Goal: Task Accomplishment & Management: Use online tool/utility

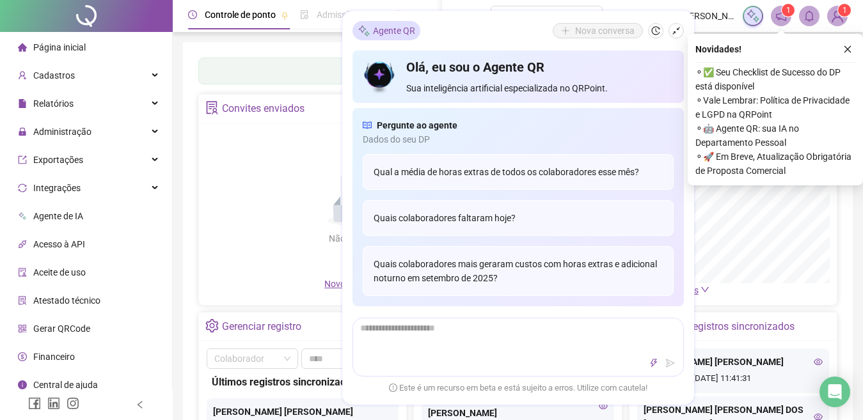
click at [848, 50] on icon "close" at bounding box center [847, 49] width 7 height 7
click at [671, 27] on icon "shrink" at bounding box center [675, 30] width 9 height 9
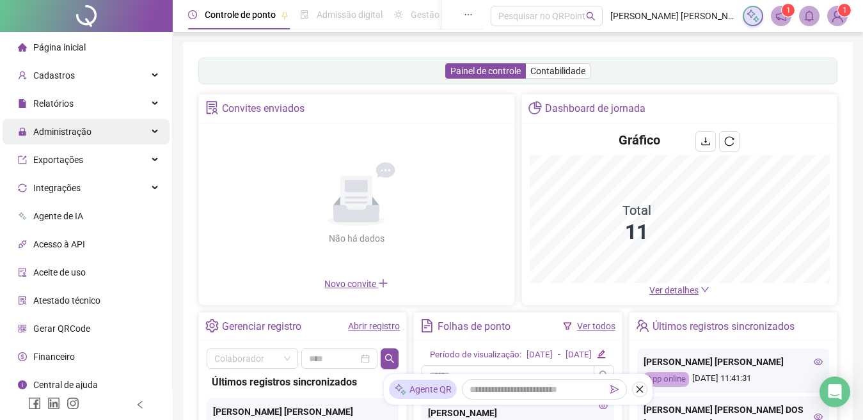
click at [69, 129] on span "Administração" at bounding box center [62, 132] width 58 height 10
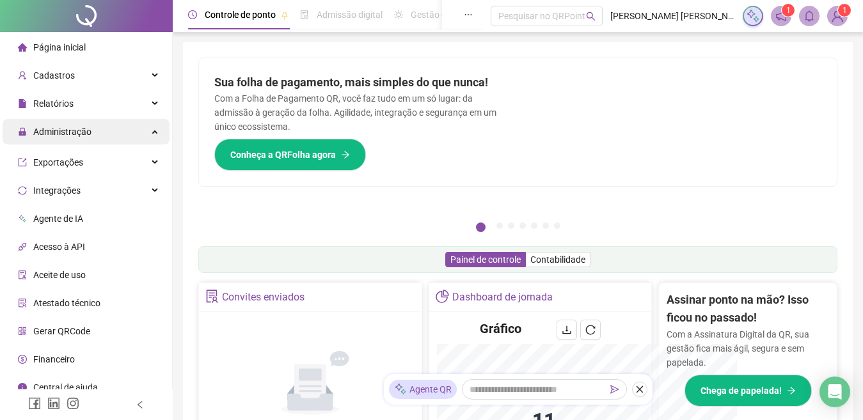
click at [64, 130] on span "Administração" at bounding box center [62, 132] width 58 height 10
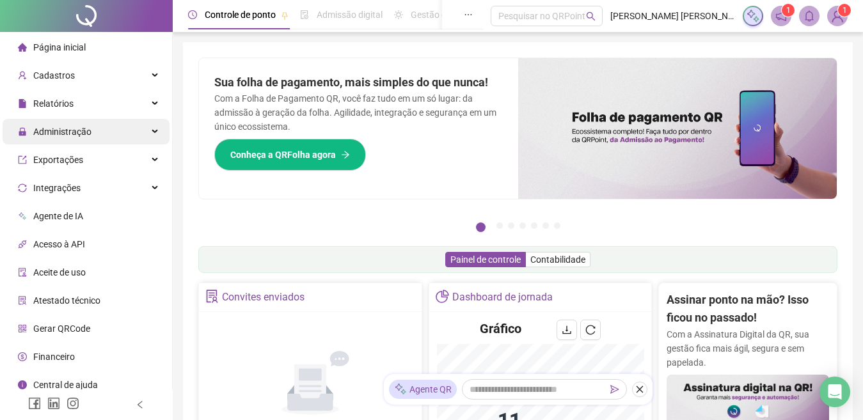
click at [63, 128] on span "Administração" at bounding box center [62, 132] width 58 height 10
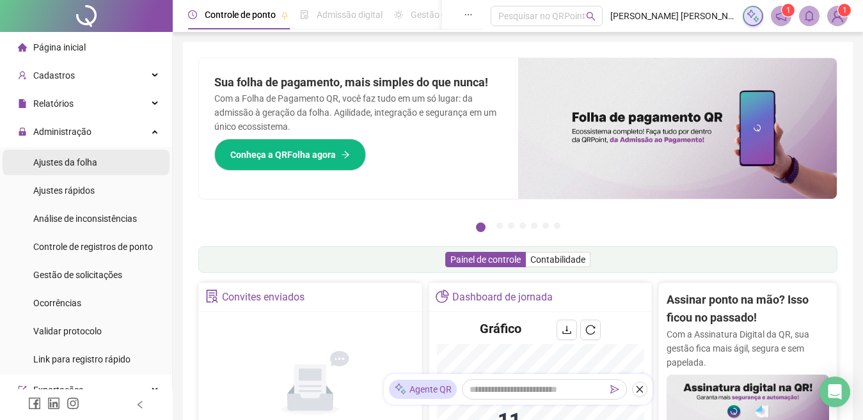
click at [61, 157] on span "Ajustes da folha" at bounding box center [65, 162] width 64 height 10
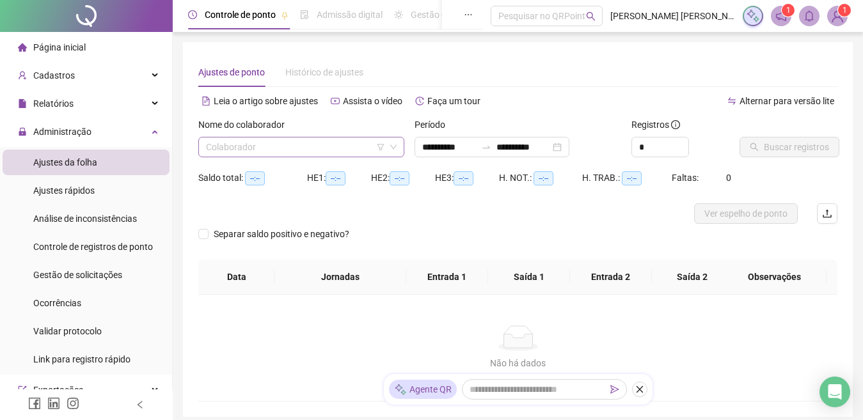
type input "**********"
click at [317, 144] on input "search" at bounding box center [295, 146] width 179 height 19
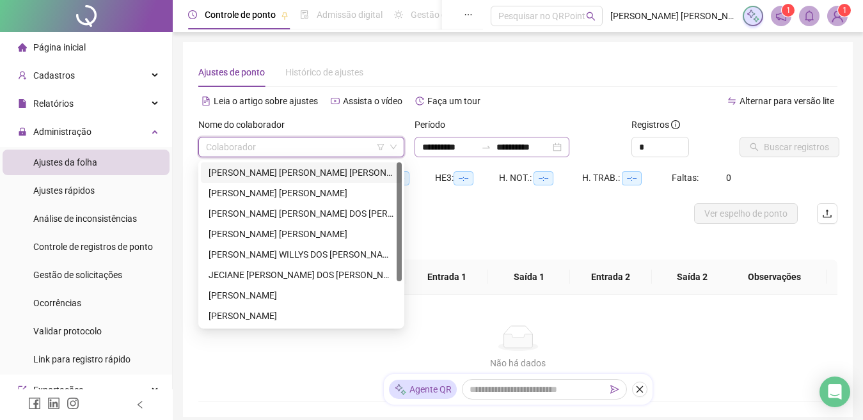
click at [568, 145] on div "**********" at bounding box center [491, 147] width 155 height 20
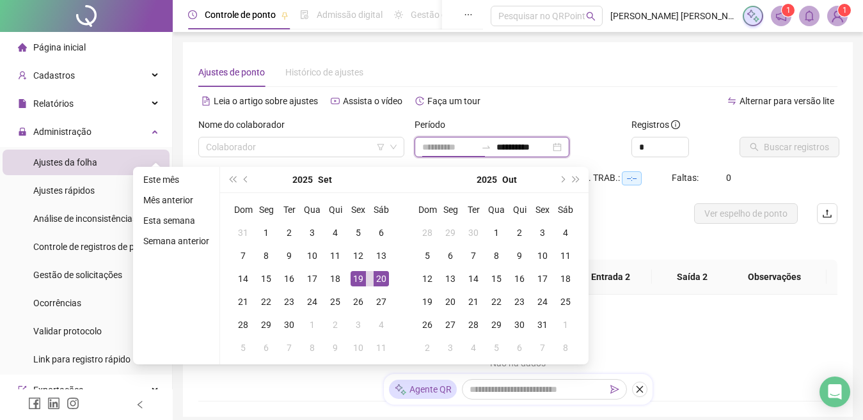
type input "**********"
click at [375, 282] on div "20" at bounding box center [380, 278] width 15 height 15
type input "**********"
click at [437, 144] on input "**********" at bounding box center [449, 147] width 54 height 14
type input "**********"
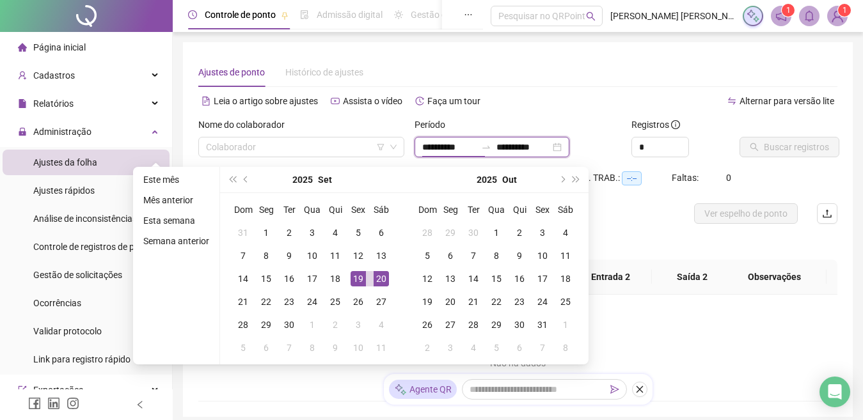
type input "**********"
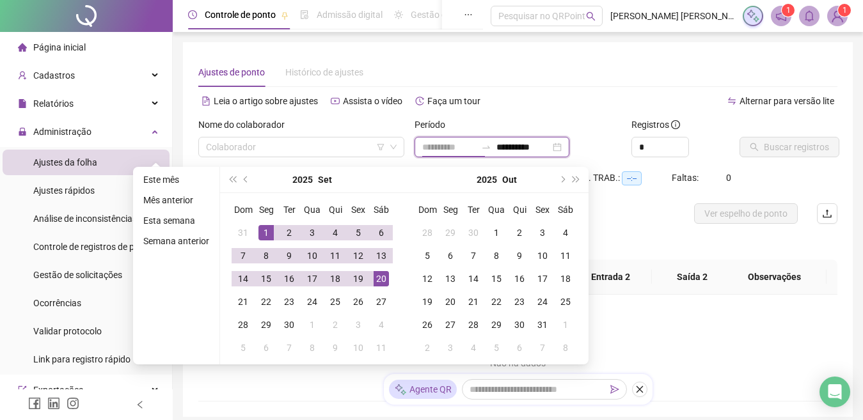
type input "**********"
click at [265, 231] on div "1" at bounding box center [265, 232] width 15 height 15
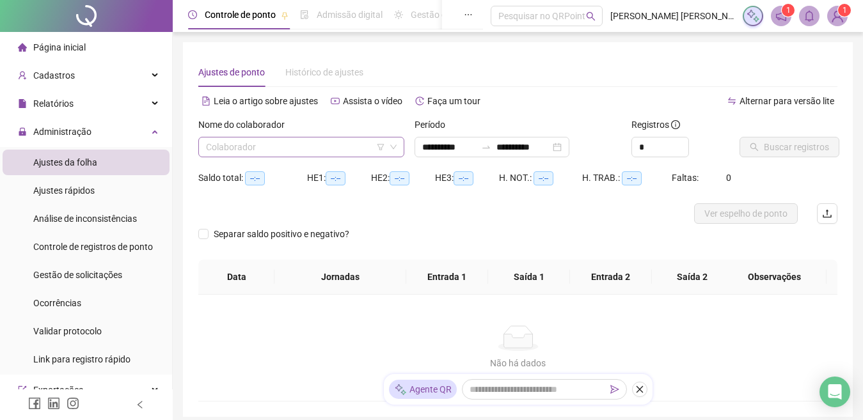
click at [322, 146] on input "search" at bounding box center [295, 146] width 179 height 19
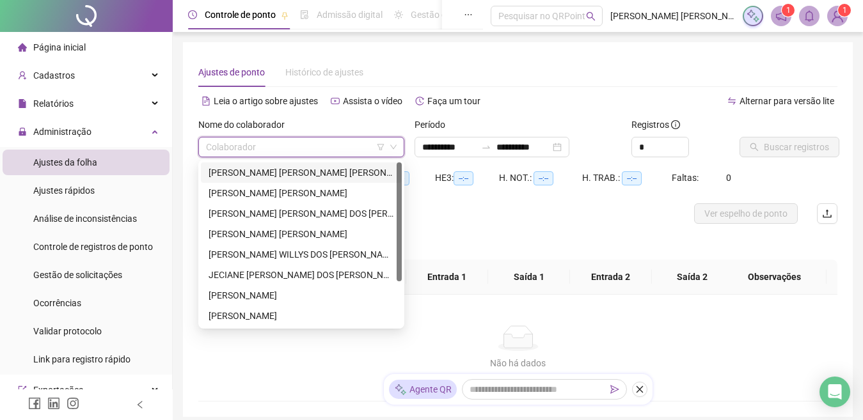
click at [293, 176] on div "ANA BEATRIZ APARECIDA DA SILVA" at bounding box center [300, 173] width 185 height 14
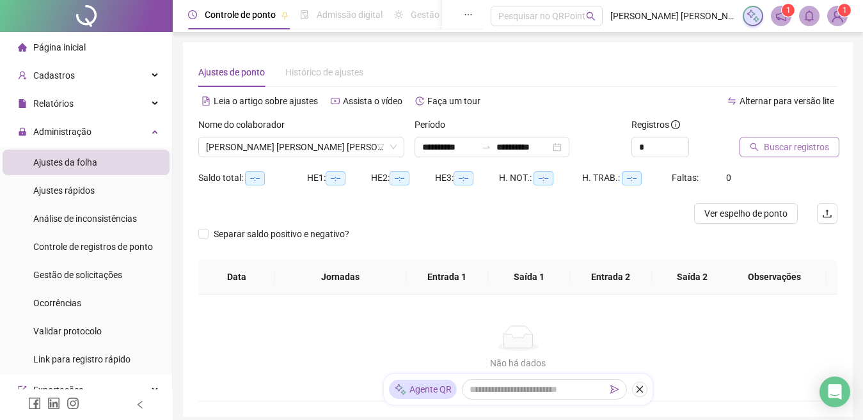
click at [772, 146] on span "Buscar registros" at bounding box center [795, 147] width 65 height 14
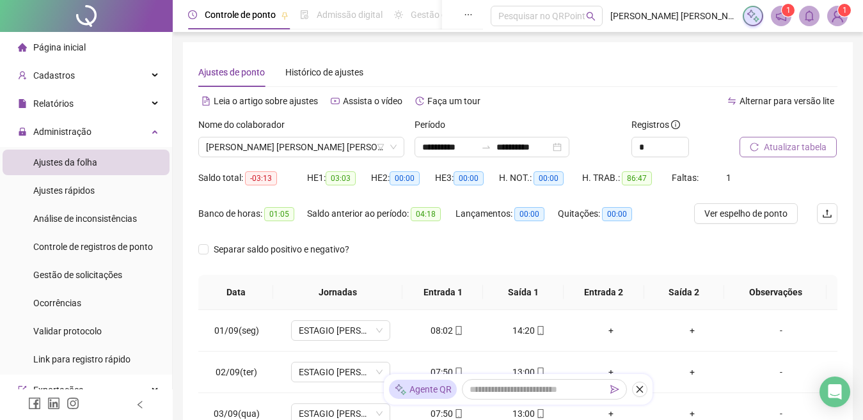
click at [785, 153] on span "Atualizar tabela" at bounding box center [794, 147] width 63 height 14
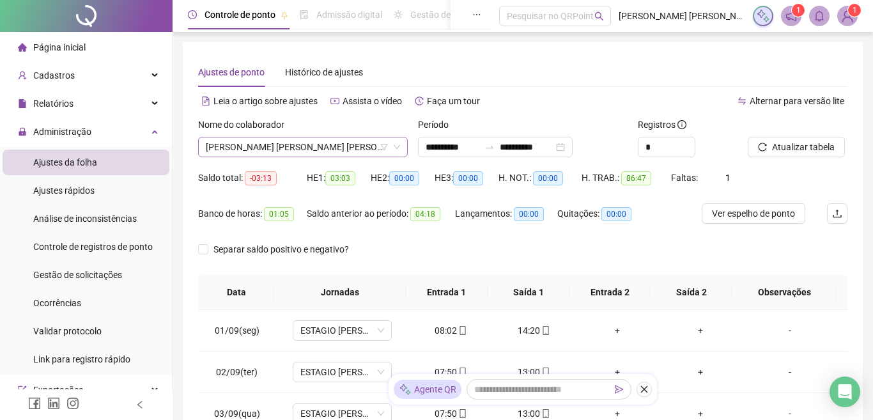
click at [272, 146] on span "ANA BEATRIZ APARECIDA DA SILVA" at bounding box center [303, 146] width 194 height 19
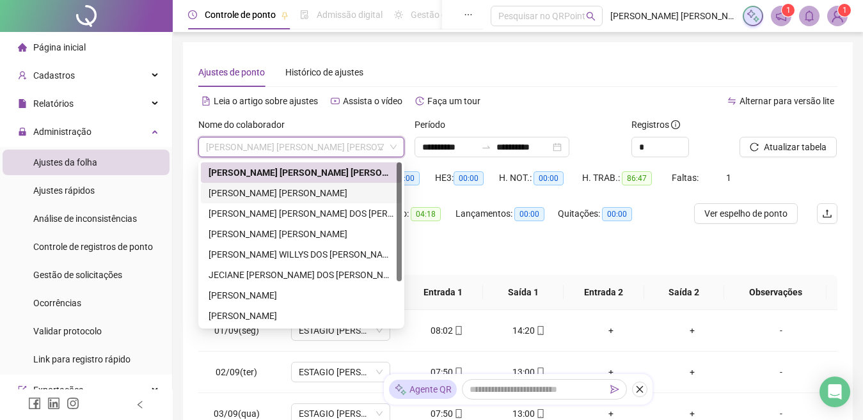
click at [261, 189] on div "ANA GABRIELLE SILVA RAMOS" at bounding box center [300, 193] width 185 height 14
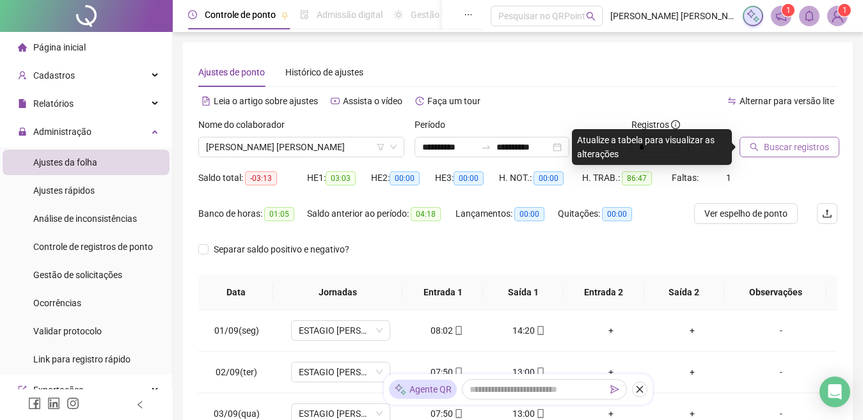
click at [771, 151] on span "Buscar registros" at bounding box center [795, 147] width 65 height 14
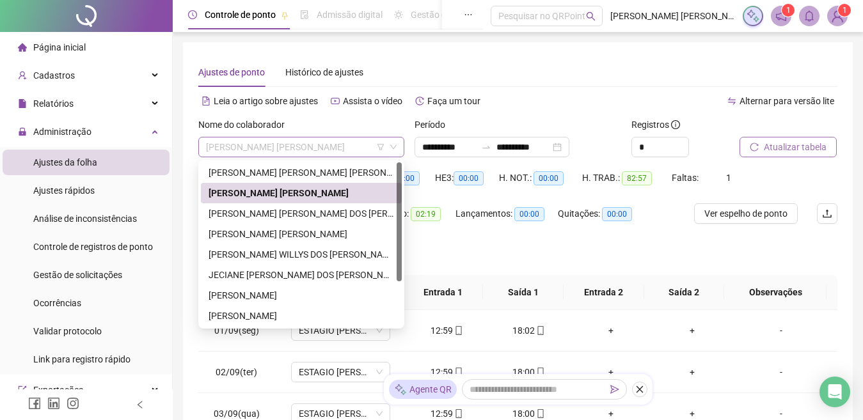
click at [262, 150] on span "ANA GABRIELLE SILVA RAMOS" at bounding box center [301, 146] width 191 height 19
click at [258, 214] on div "DENISE FERNANDA OLIVEIRA DOS SANTOS" at bounding box center [300, 214] width 185 height 14
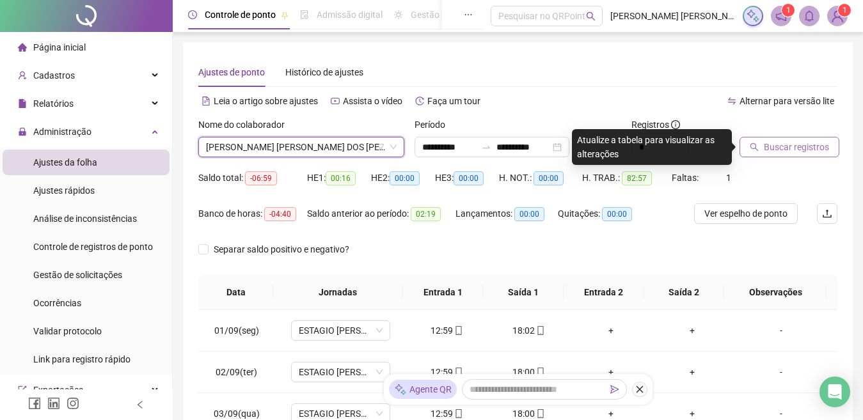
click at [777, 141] on span "Buscar registros" at bounding box center [795, 147] width 65 height 14
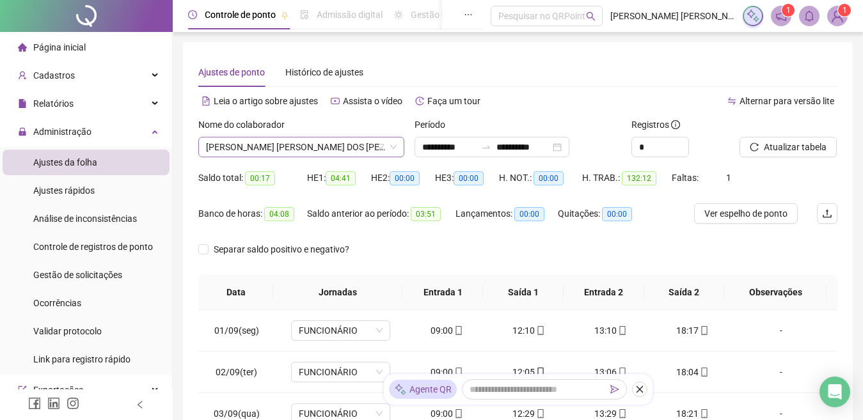
click at [296, 152] on span "DENISE FERNANDA OLIVEIRA DOS SANTOS" at bounding box center [301, 146] width 191 height 19
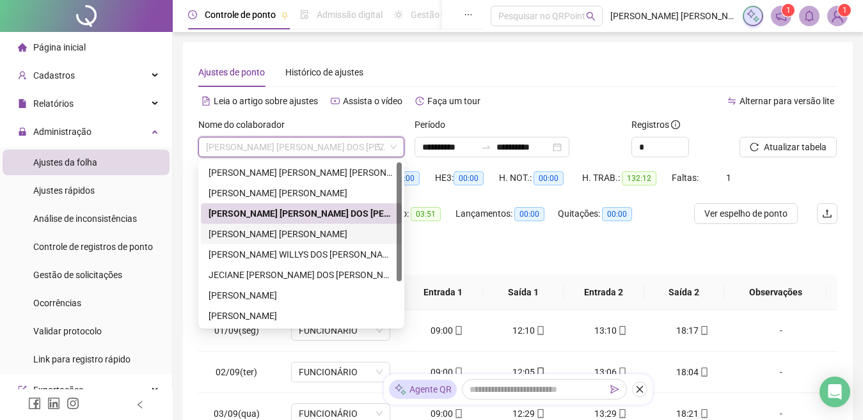
click at [246, 231] on div "FERNANDA MICHELLE PAULINO" at bounding box center [300, 234] width 185 height 14
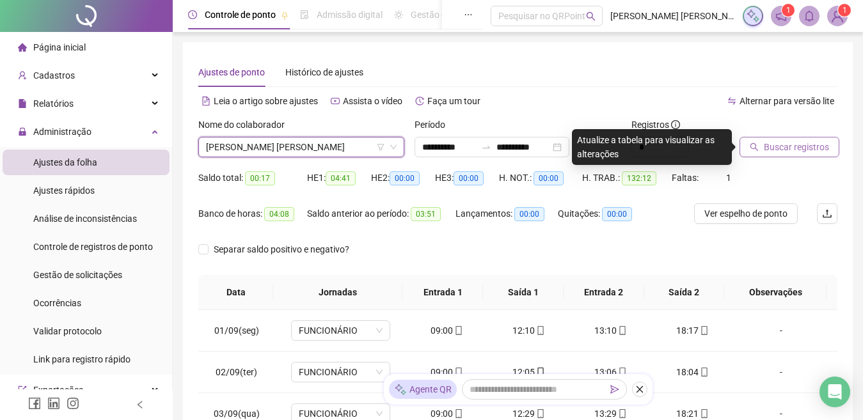
click at [793, 142] on span "Buscar registros" at bounding box center [795, 147] width 65 height 14
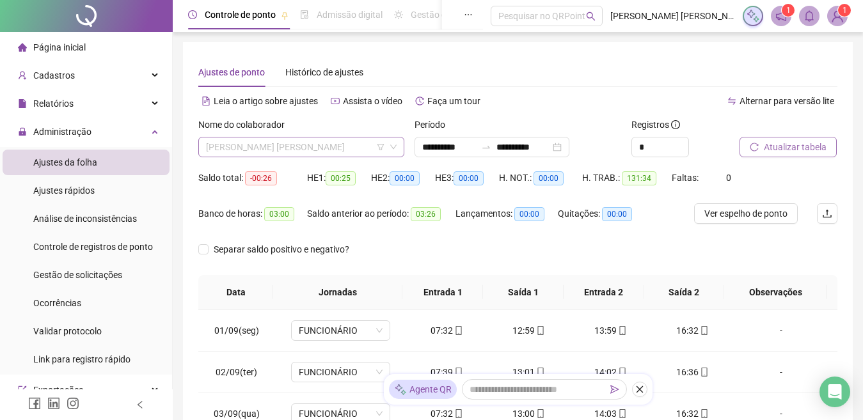
click at [277, 147] on span "FERNANDA MICHELLE PAULINO" at bounding box center [301, 146] width 191 height 19
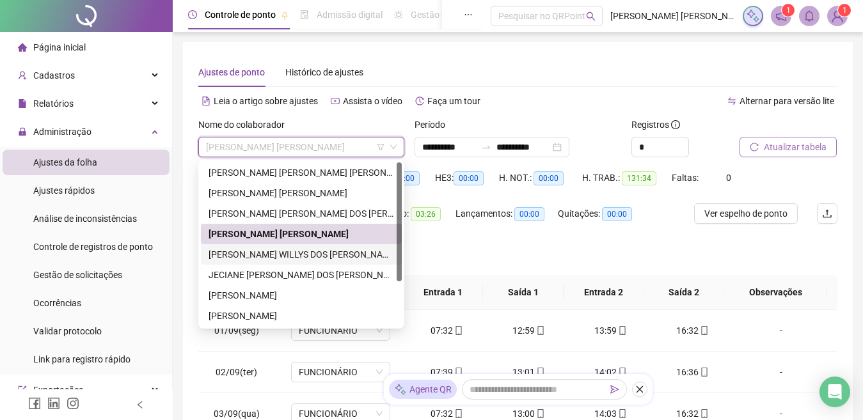
click at [239, 251] on div "ISAAC WILLYS DOS SANTOS GOMES" at bounding box center [300, 254] width 185 height 14
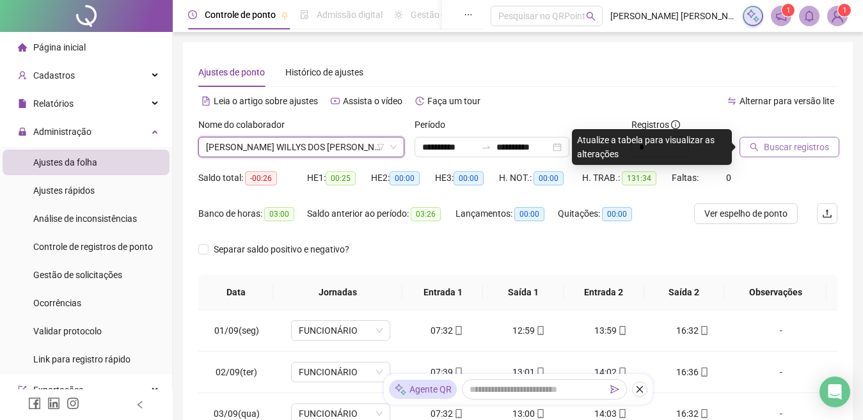
click at [794, 148] on span "Buscar registros" at bounding box center [795, 147] width 65 height 14
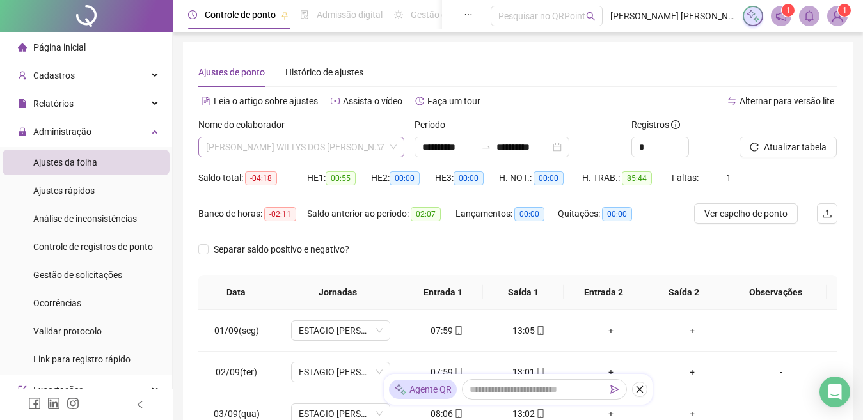
click at [325, 154] on span "ISAAC WILLYS DOS SANTOS GOMES" at bounding box center [301, 146] width 191 height 19
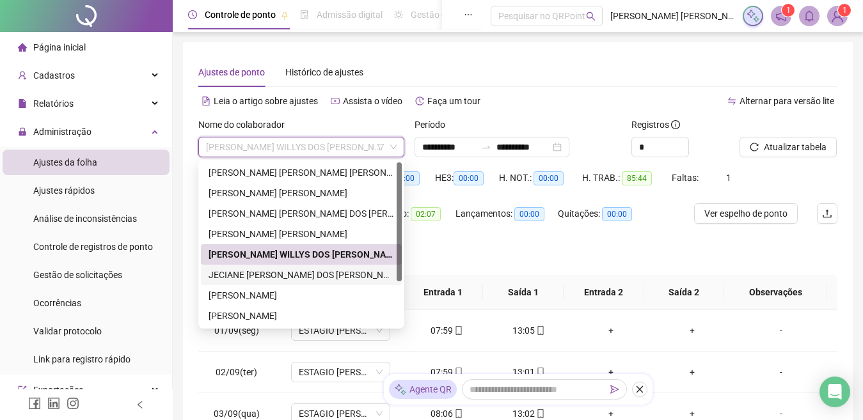
click at [256, 269] on div "JECIANE COUTO DOS SANTOS" at bounding box center [300, 275] width 185 height 14
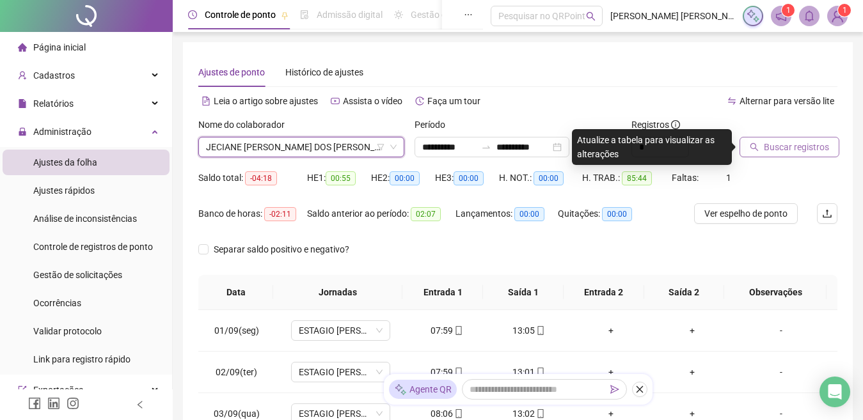
click at [780, 143] on span "Buscar registros" at bounding box center [795, 147] width 65 height 14
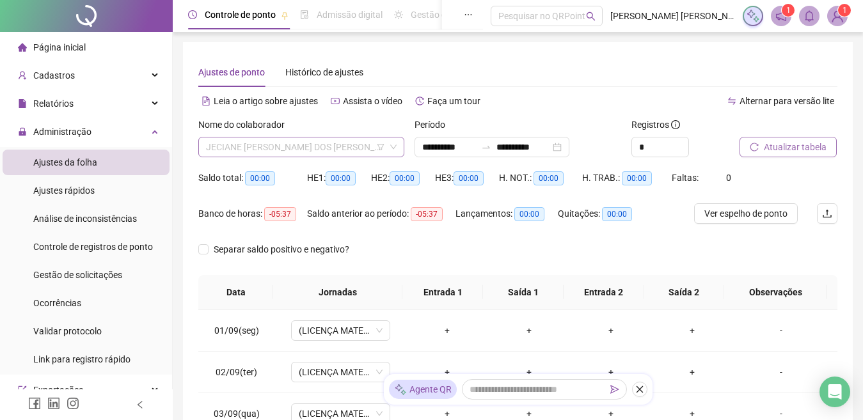
click at [268, 152] on span "JECIANE COUTO DOS SANTOS" at bounding box center [301, 146] width 191 height 19
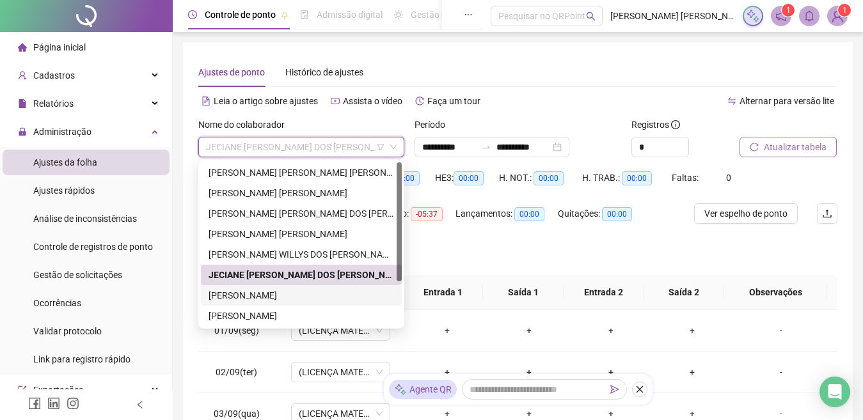
click at [226, 289] on div "JHONATA ANISIO DA SILVA" at bounding box center [301, 295] width 201 height 20
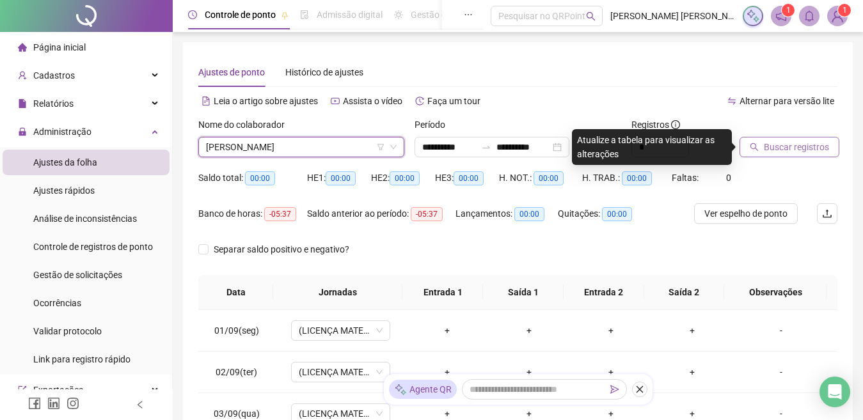
click at [782, 154] on button "Buscar registros" at bounding box center [789, 147] width 100 height 20
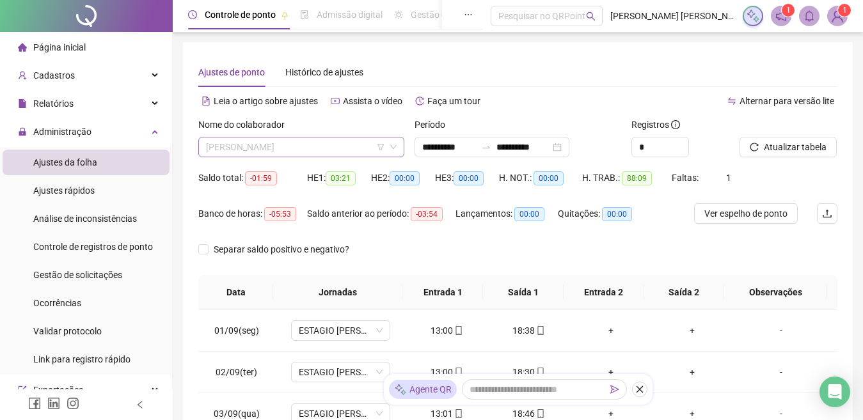
click at [255, 144] on span "JHONATA ANISIO DA SILVA" at bounding box center [301, 146] width 191 height 19
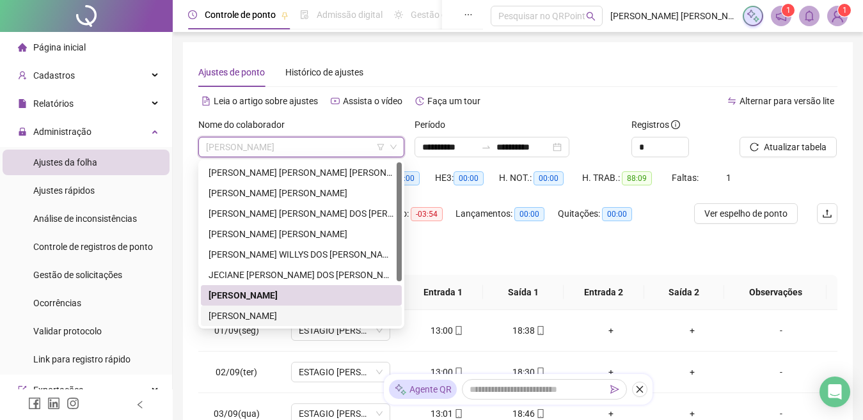
click at [224, 313] on div "KARINE RAMOS CARVALHO" at bounding box center [300, 316] width 185 height 14
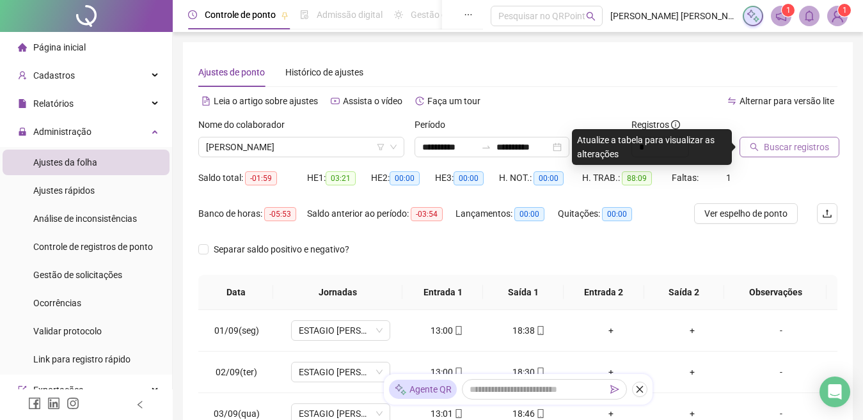
click at [757, 142] on button "Buscar registros" at bounding box center [789, 147] width 100 height 20
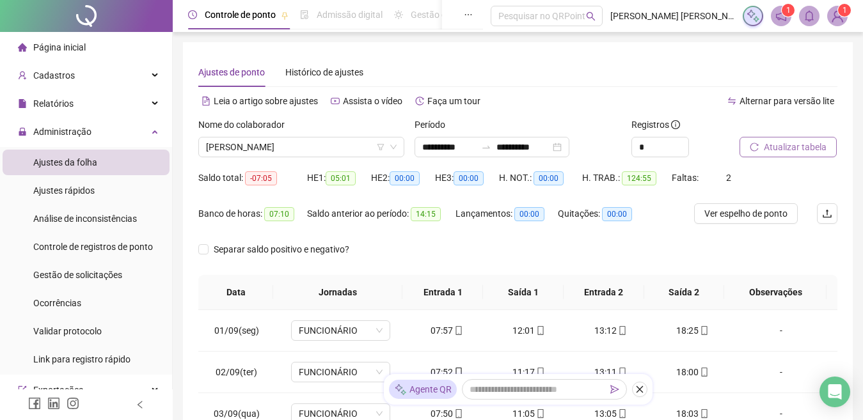
click at [803, 140] on span "Atualizar tabela" at bounding box center [794, 147] width 63 height 14
click at [254, 146] on span "KARINE RAMOS CARVALHO" at bounding box center [301, 146] width 191 height 19
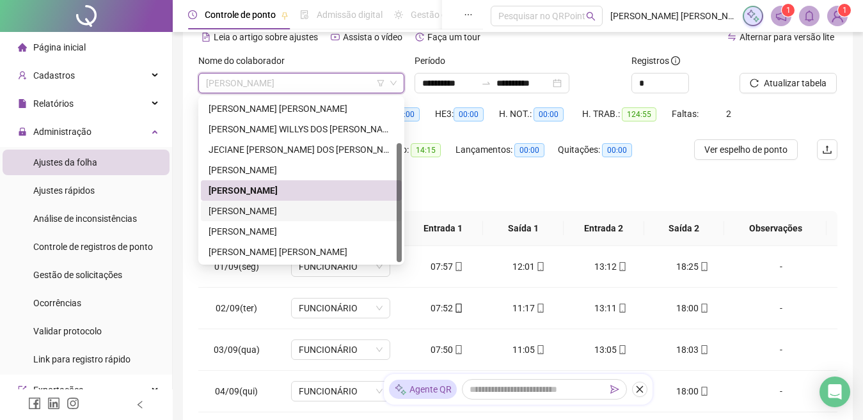
click at [266, 212] on div "LUCINEIA ANDRADE DA SILVA" at bounding box center [300, 211] width 185 height 14
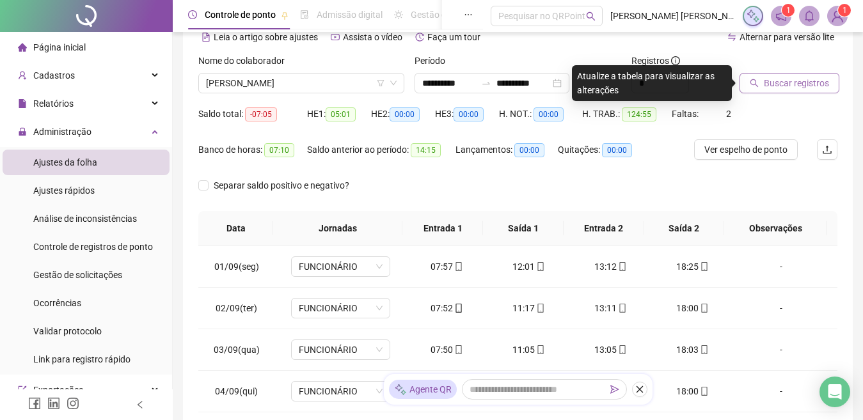
click at [777, 82] on span "Buscar registros" at bounding box center [795, 83] width 65 height 14
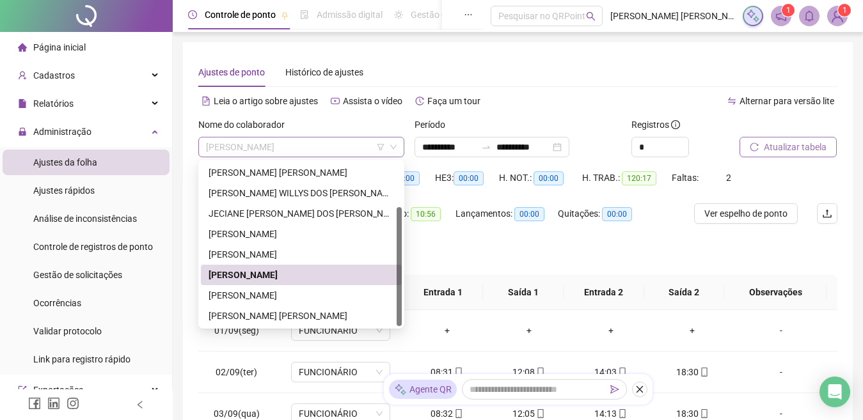
click at [283, 141] on span "LUCINEIA ANDRADE DA SILVA" at bounding box center [301, 146] width 191 height 19
click at [295, 290] on div "NATALEE FERREIRA LOUREIRO" at bounding box center [300, 295] width 185 height 14
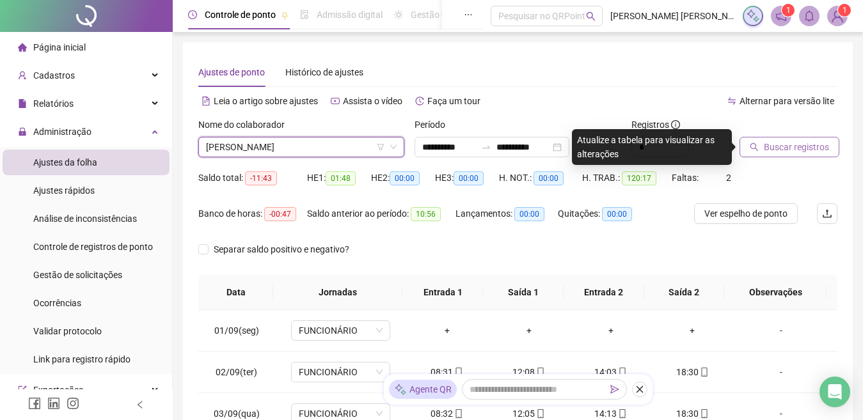
click at [808, 146] on span "Buscar registros" at bounding box center [795, 147] width 65 height 14
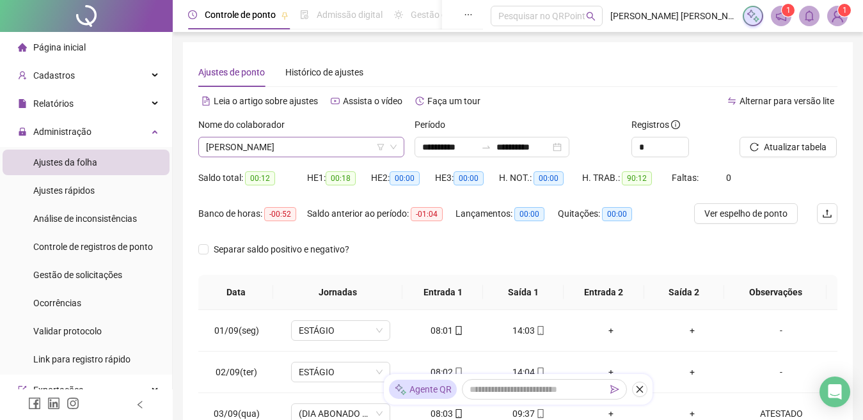
click at [310, 146] on span "NATALEE FERREIRA LOUREIRO" at bounding box center [301, 146] width 191 height 19
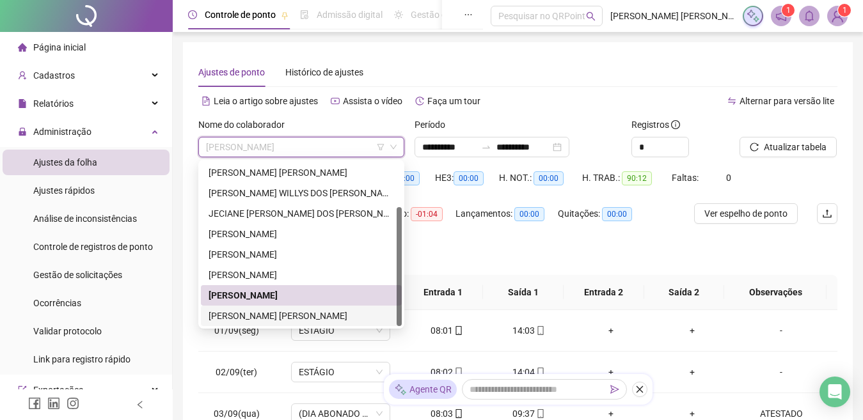
click at [263, 313] on div "SABRINA QUEZIA SILVA SANTOS ALVES ALVES" at bounding box center [300, 316] width 185 height 14
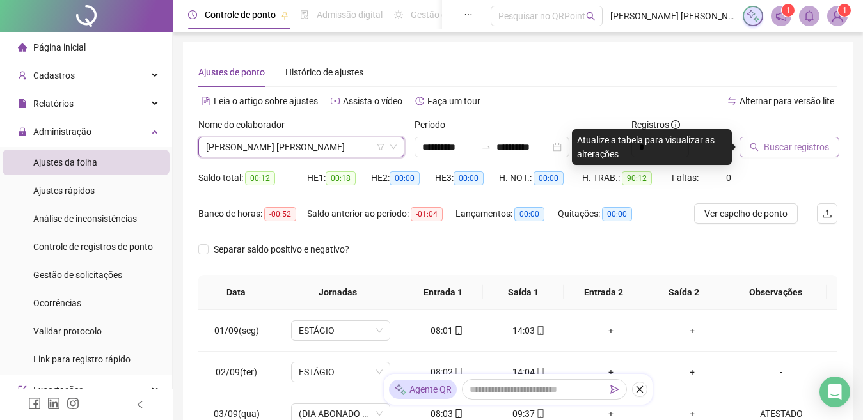
click at [776, 146] on span "Buscar registros" at bounding box center [795, 147] width 65 height 14
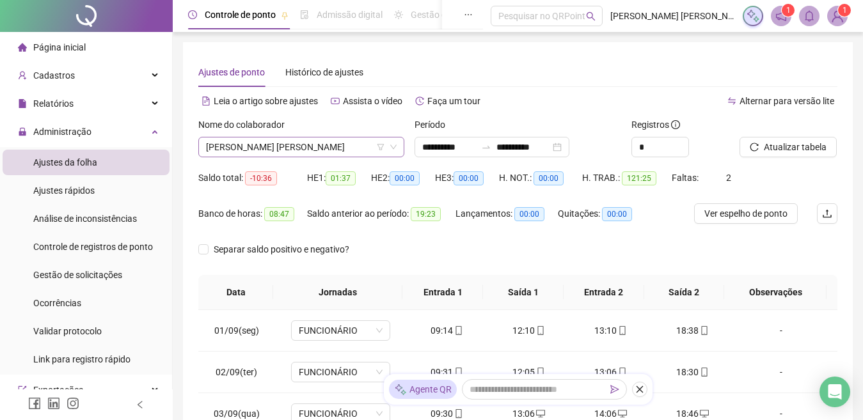
click at [291, 154] on span "SABRINA QUEZIA SILVA SANTOS ALVES ALVES" at bounding box center [301, 146] width 191 height 19
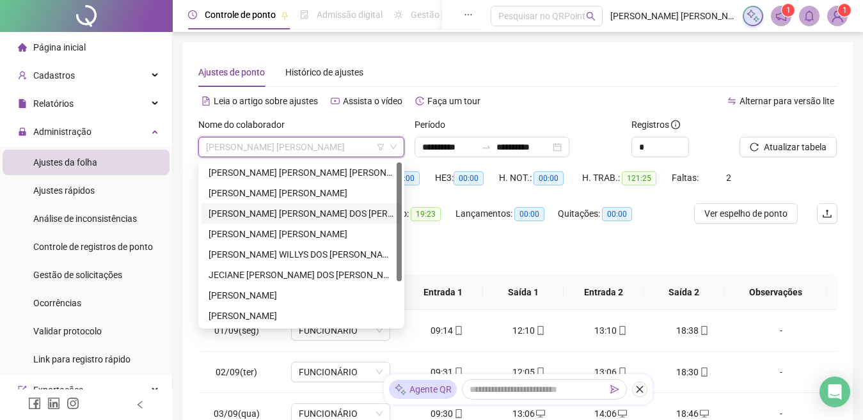
click at [269, 209] on div "DENISE FERNANDA OLIVEIRA DOS SANTOS" at bounding box center [300, 214] width 185 height 14
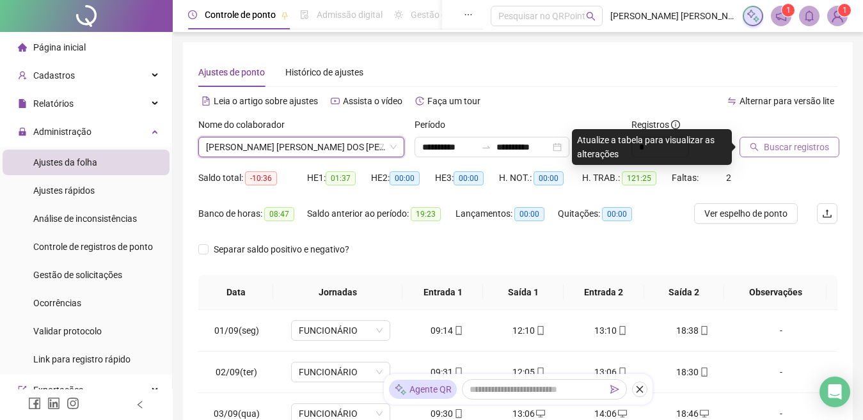
click at [800, 141] on span "Buscar registros" at bounding box center [795, 147] width 65 height 14
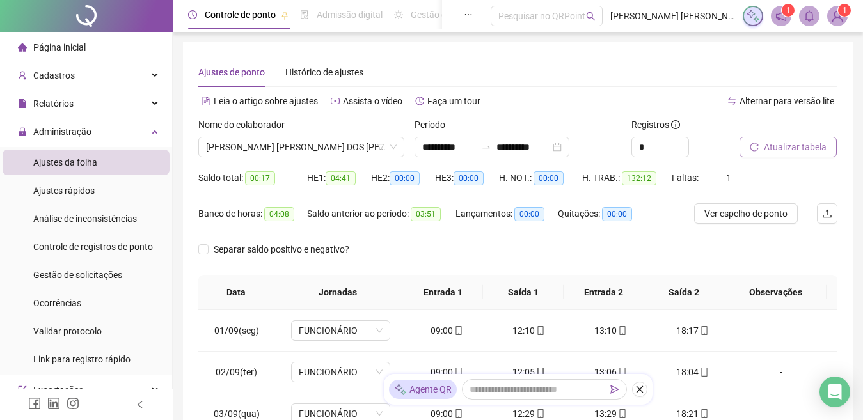
click at [766, 145] on span "Atualizar tabela" at bounding box center [794, 147] width 63 height 14
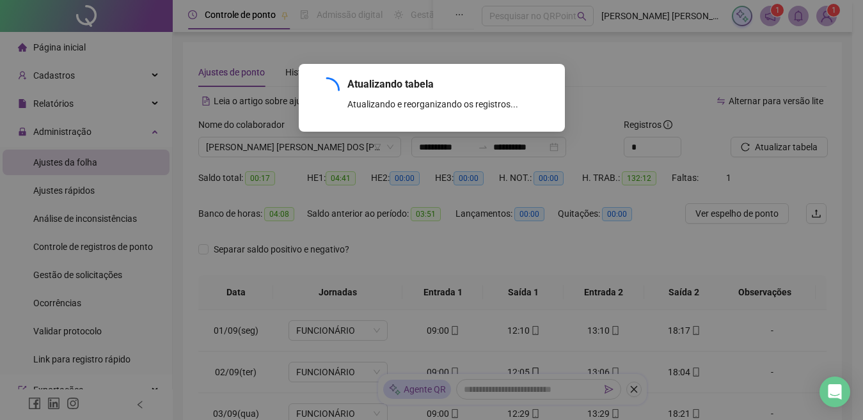
click at [781, 143] on div "Atualizando tabela Atualizando e reorganizando os registros... OK" at bounding box center [431, 210] width 863 height 420
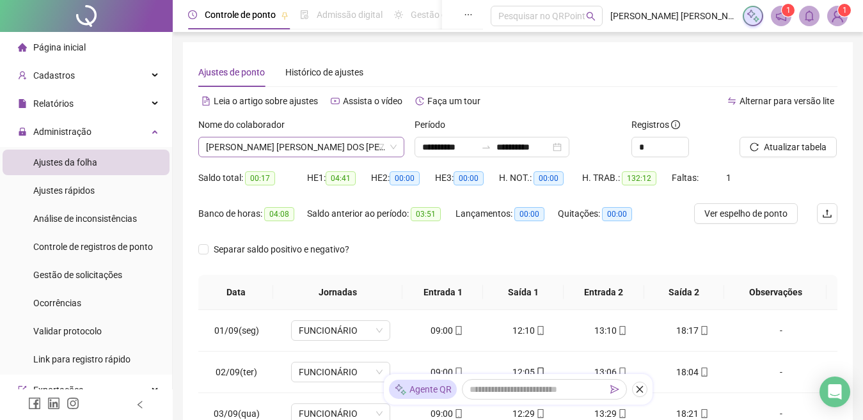
click at [261, 150] on span "DENISE FERNANDA OLIVEIRA DOS SANTOS" at bounding box center [301, 146] width 191 height 19
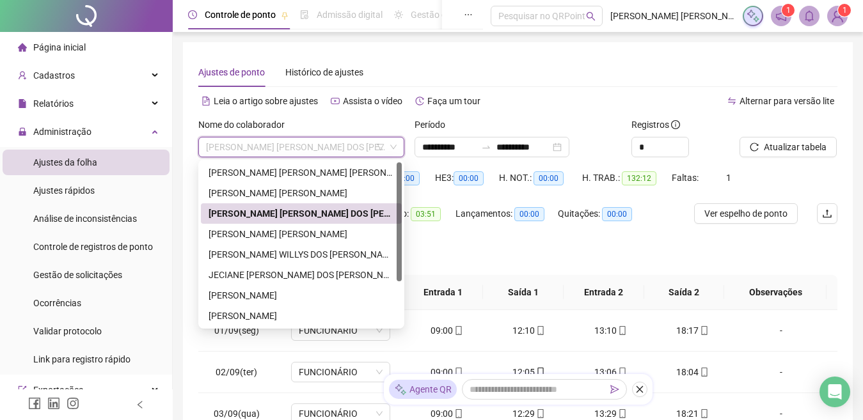
drag, startPoint x: 278, startPoint y: 217, endPoint x: 368, endPoint y: 213, distance: 89.6
click at [278, 217] on div "DENISE FERNANDA OLIVEIRA DOS SANTOS" at bounding box center [300, 214] width 185 height 14
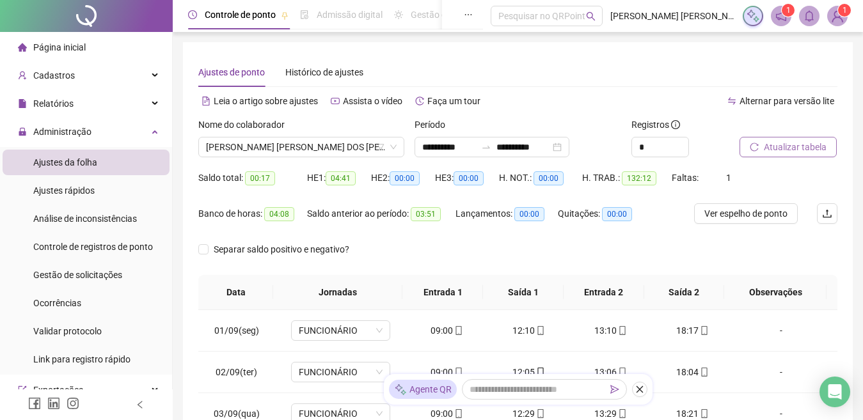
click at [797, 143] on span "Atualizar tabela" at bounding box center [794, 147] width 63 height 14
drag, startPoint x: 793, startPoint y: 138, endPoint x: 799, endPoint y: 157, distance: 19.9
click at [793, 138] on button "Atualizar tabela" at bounding box center [787, 147] width 97 height 20
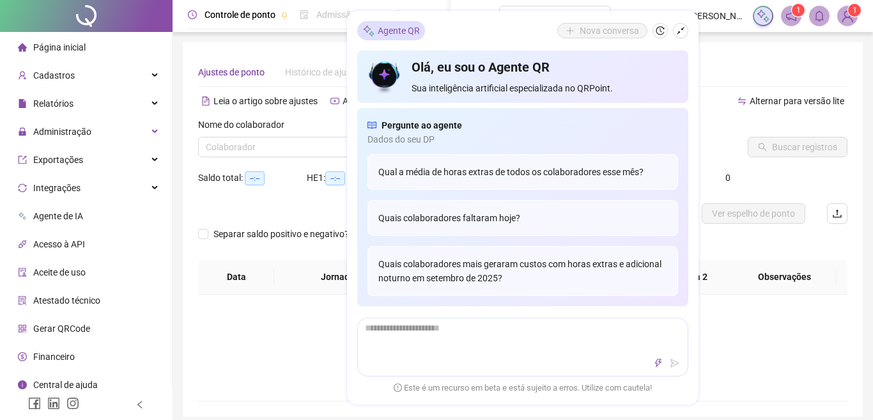
type input "**********"
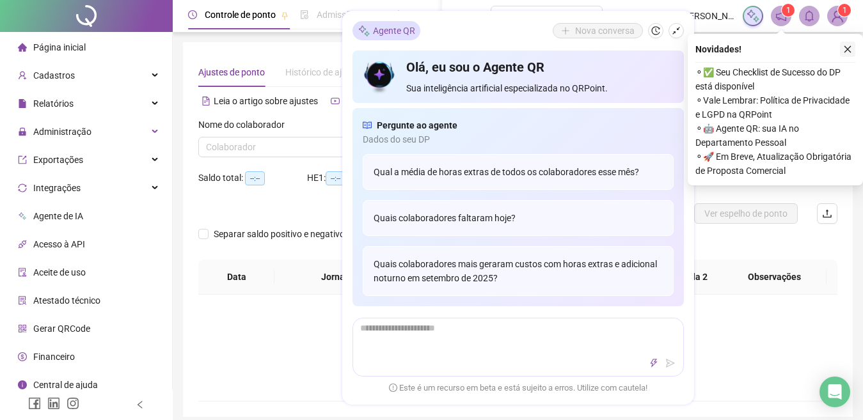
click at [844, 43] on button "button" at bounding box center [846, 49] width 15 height 15
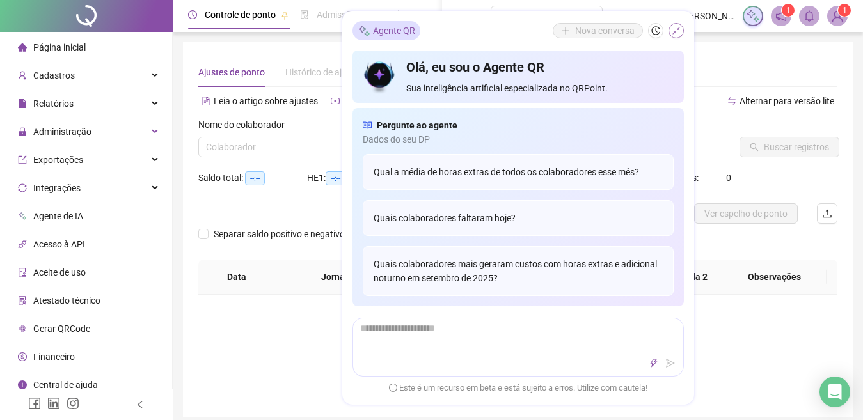
click at [680, 26] on button "button" at bounding box center [675, 30] width 15 height 15
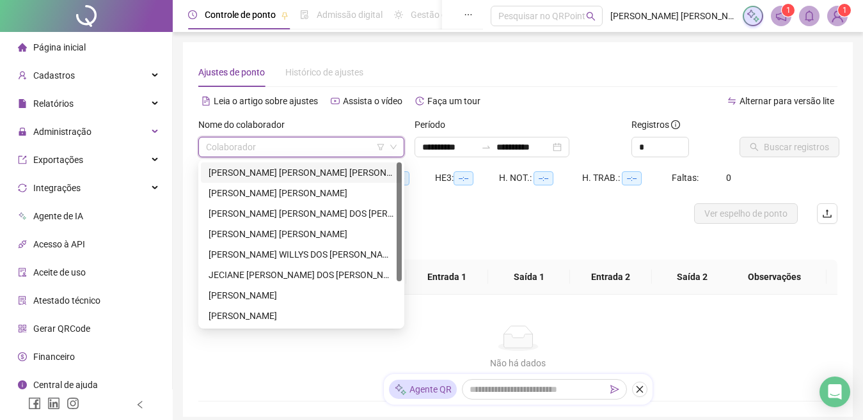
click at [258, 144] on input "search" at bounding box center [295, 146] width 179 height 19
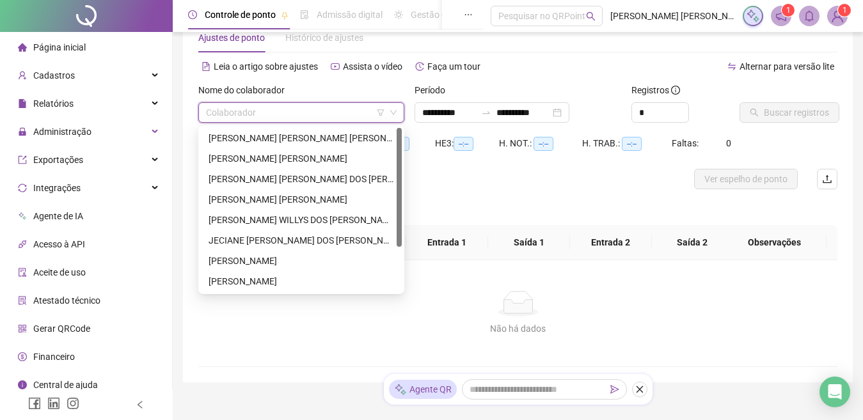
scroll to position [19, 0]
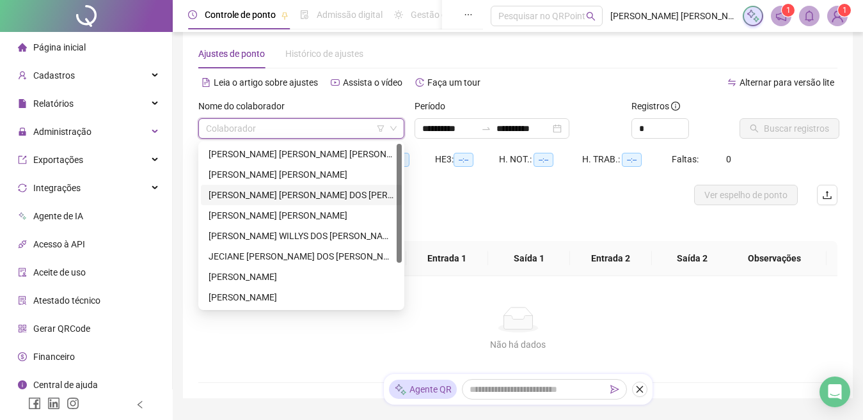
click at [269, 196] on div "DENISE FERNANDA OLIVEIRA DOS SANTOS" at bounding box center [300, 195] width 185 height 14
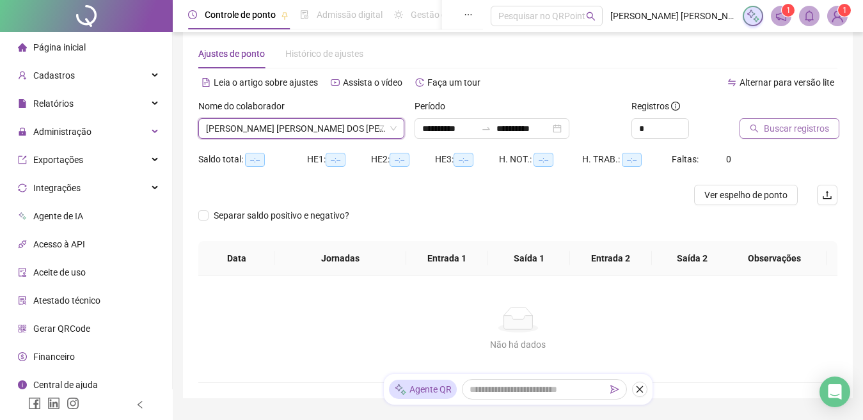
click at [761, 131] on button "Buscar registros" at bounding box center [789, 128] width 100 height 20
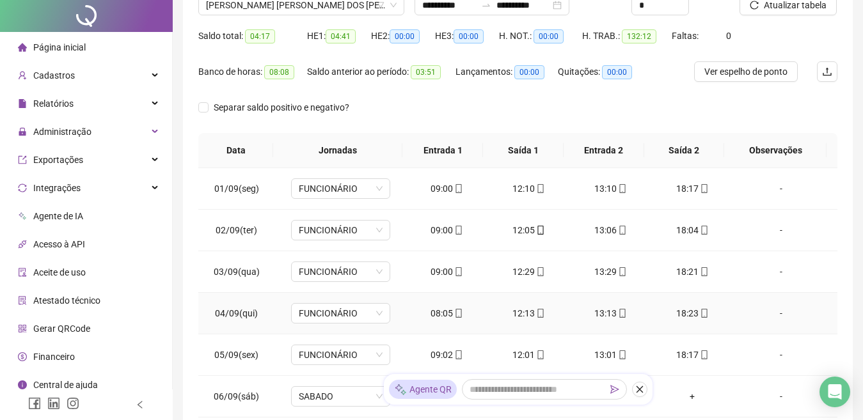
scroll to position [0, 0]
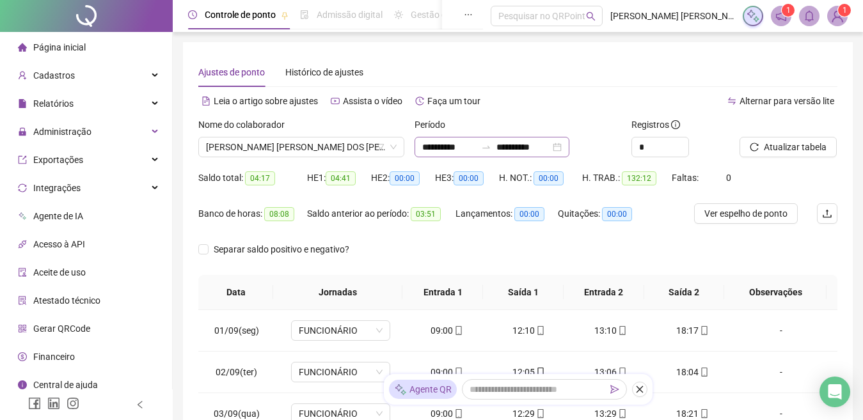
click at [569, 147] on div "**********" at bounding box center [491, 147] width 155 height 20
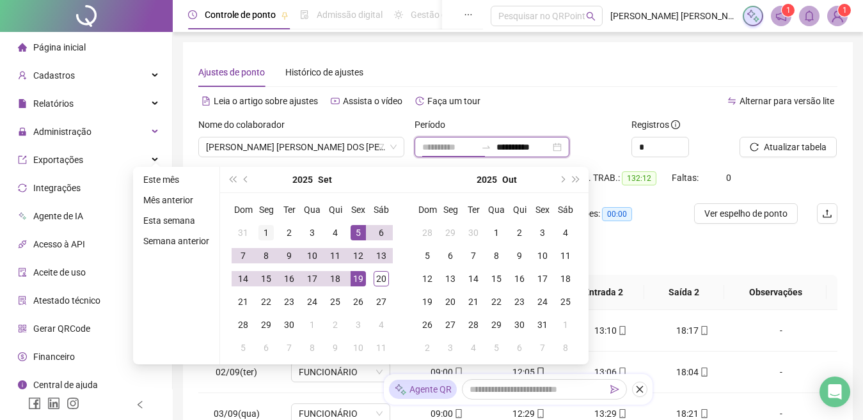
type input "**********"
click at [260, 231] on div "1" at bounding box center [265, 232] width 15 height 15
type input "**********"
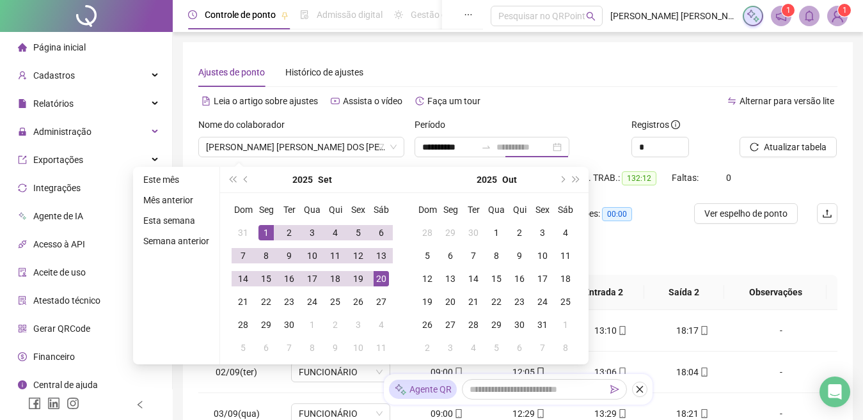
click at [373, 278] on div "20" at bounding box center [380, 278] width 15 height 15
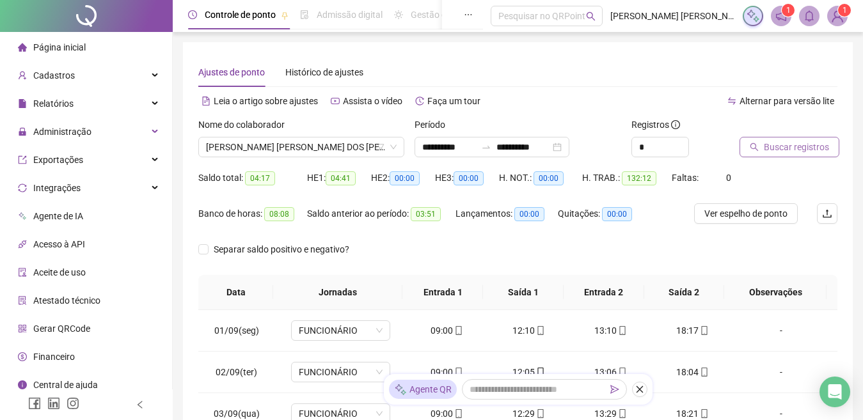
click at [756, 144] on icon "search" at bounding box center [753, 147] width 9 height 9
click at [788, 144] on span "Atualizar tabela" at bounding box center [794, 147] width 63 height 14
click at [775, 147] on span "Atualizar tabela" at bounding box center [794, 147] width 63 height 14
click at [304, 141] on span "DENISE FERNANDA OLIVEIRA DOS SANTOS" at bounding box center [301, 146] width 191 height 19
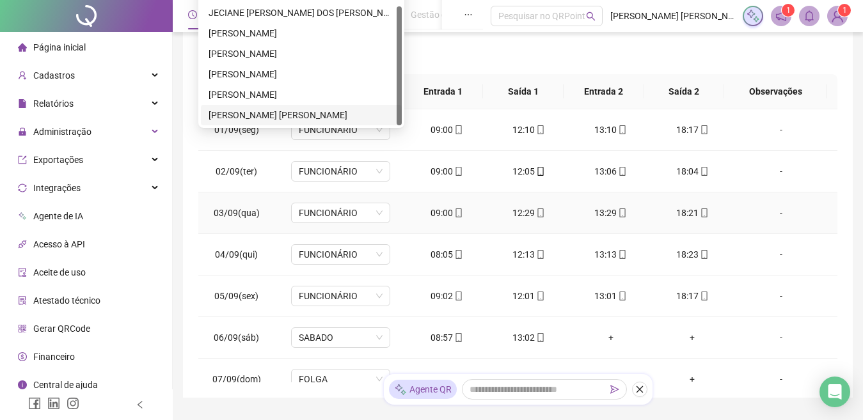
scroll to position [200, 0]
click at [291, 112] on div "SABRINA QUEZIA SILVA SANTOS ALVES ALVES" at bounding box center [300, 116] width 185 height 14
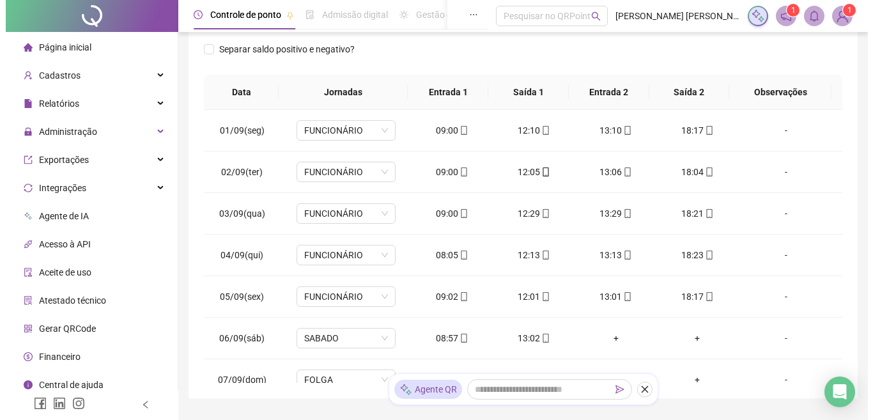
scroll to position [0, 0]
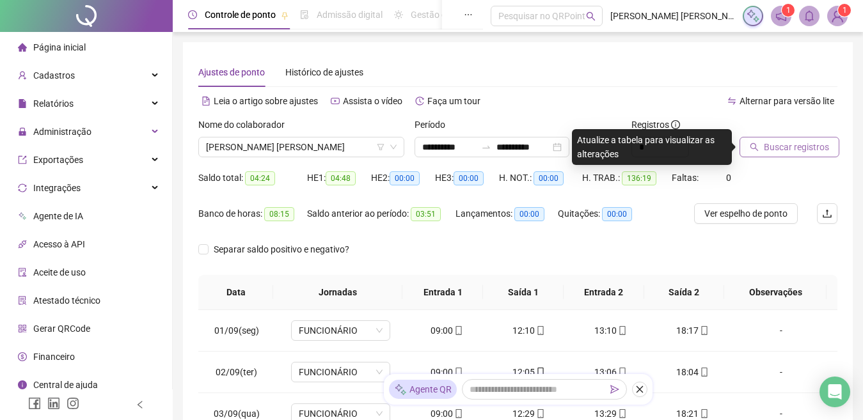
click at [785, 148] on span "Buscar registros" at bounding box center [795, 147] width 65 height 14
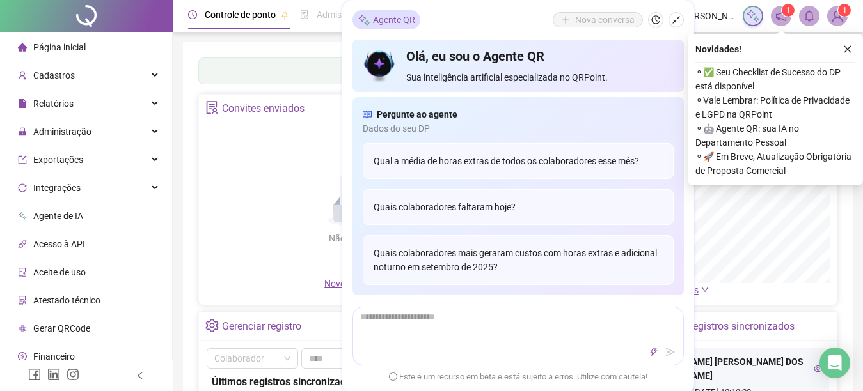
click at [676, 19] on icon "shrink" at bounding box center [676, 20] width 8 height 8
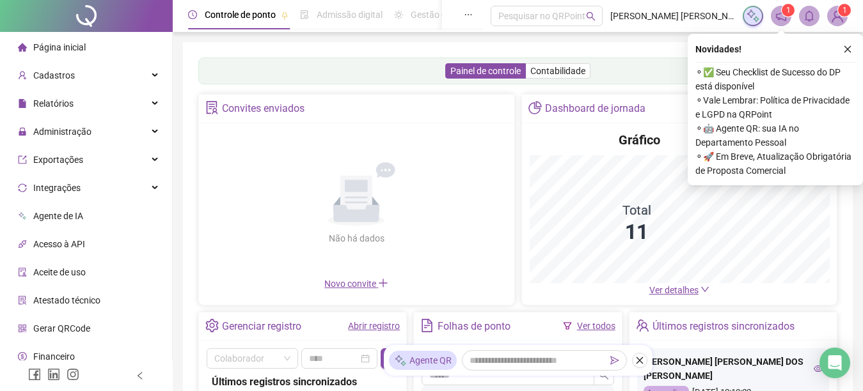
click at [849, 53] on icon "close" at bounding box center [847, 49] width 9 height 9
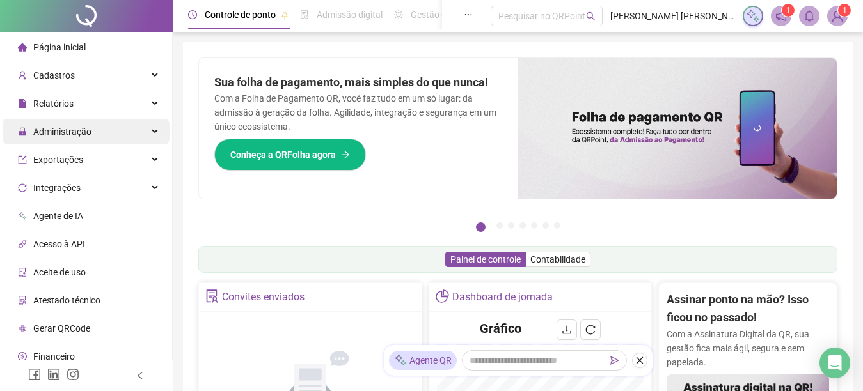
click at [74, 134] on span "Administração" at bounding box center [62, 132] width 58 height 10
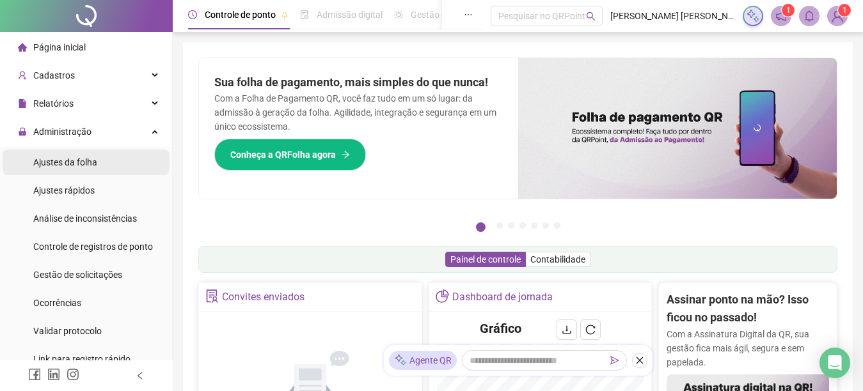
click at [66, 160] on span "Ajustes da folha" at bounding box center [65, 162] width 64 height 10
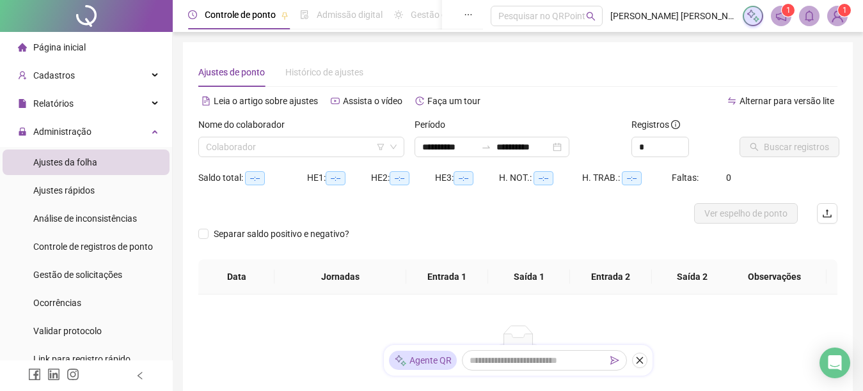
type input "**********"
click at [301, 144] on input "search" at bounding box center [295, 146] width 179 height 19
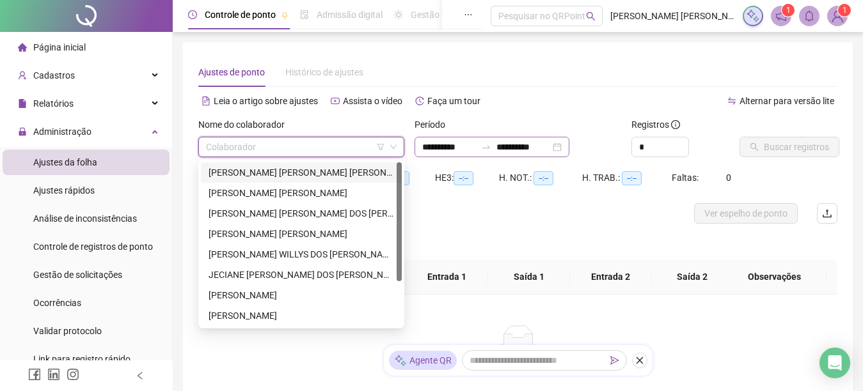
click at [569, 148] on div "**********" at bounding box center [491, 147] width 155 height 20
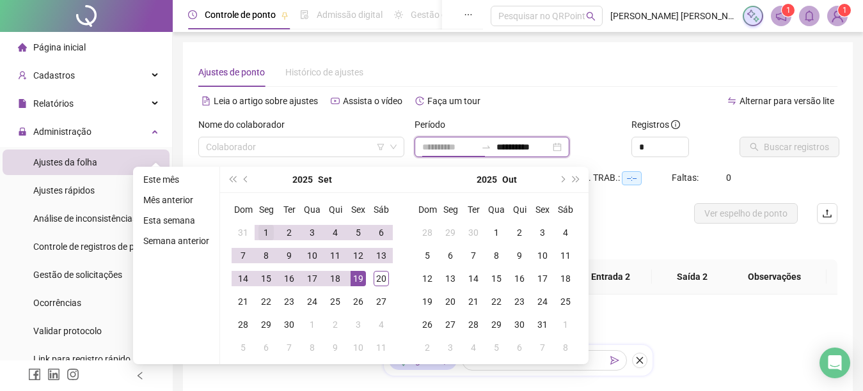
type input "**********"
click at [260, 230] on div "1" at bounding box center [265, 232] width 15 height 15
type input "**********"
click at [379, 277] on div "20" at bounding box center [380, 278] width 15 height 15
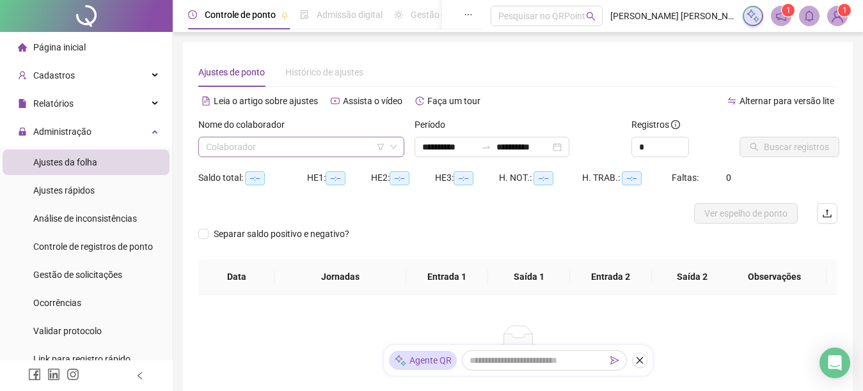
click at [301, 152] on input "search" at bounding box center [295, 146] width 179 height 19
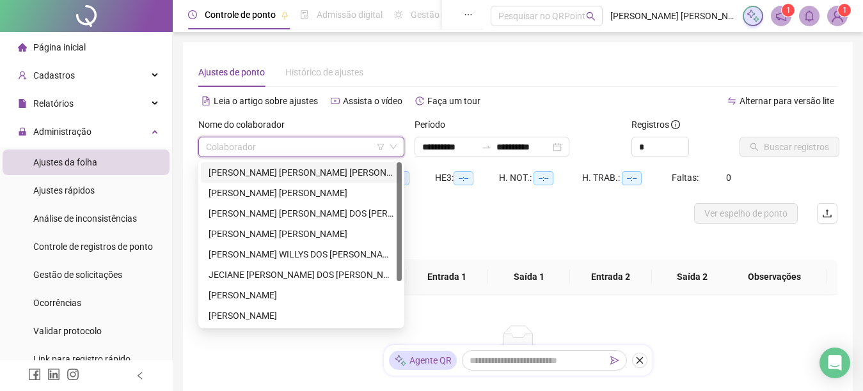
drag, startPoint x: 284, startPoint y: 173, endPoint x: 343, endPoint y: 189, distance: 61.7
click at [284, 172] on div "ANA BEATRIZ APARECIDA DA SILVA" at bounding box center [300, 173] width 185 height 14
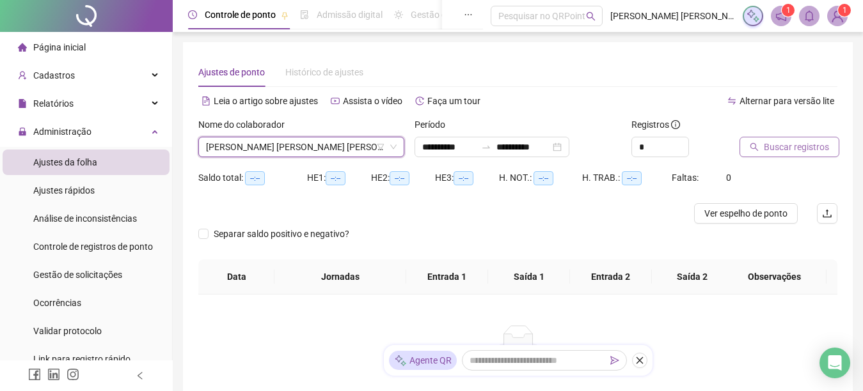
click at [806, 144] on span "Buscar registros" at bounding box center [795, 147] width 65 height 14
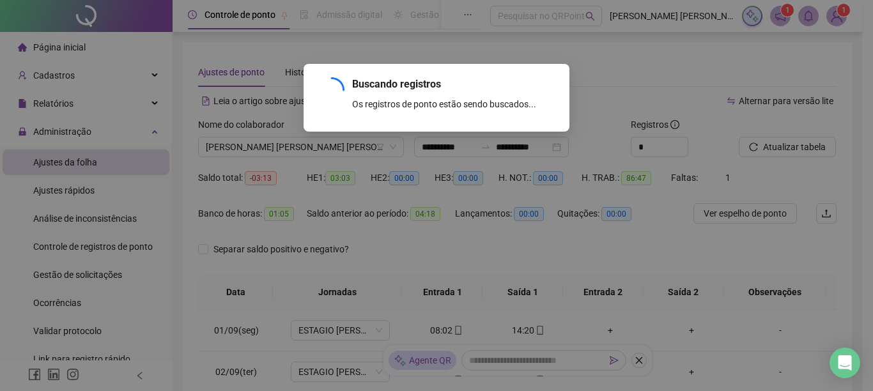
click at [299, 146] on div "Buscando registros Os registros de ponto estão sendo buscados... OK" at bounding box center [436, 195] width 873 height 391
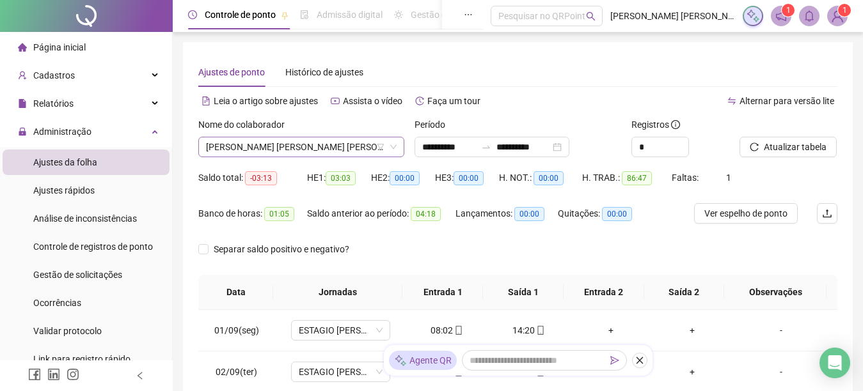
click at [299, 146] on span "ANA BEATRIZ APARECIDA DA SILVA" at bounding box center [301, 146] width 191 height 19
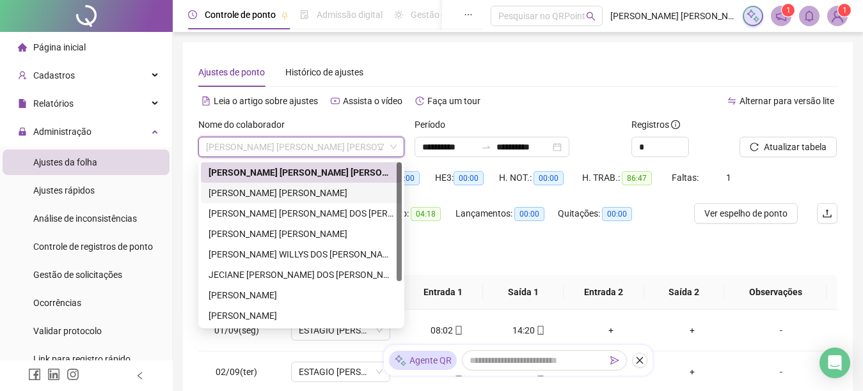
click at [281, 196] on div "ANA GABRIELLE SILVA RAMOS" at bounding box center [300, 193] width 185 height 14
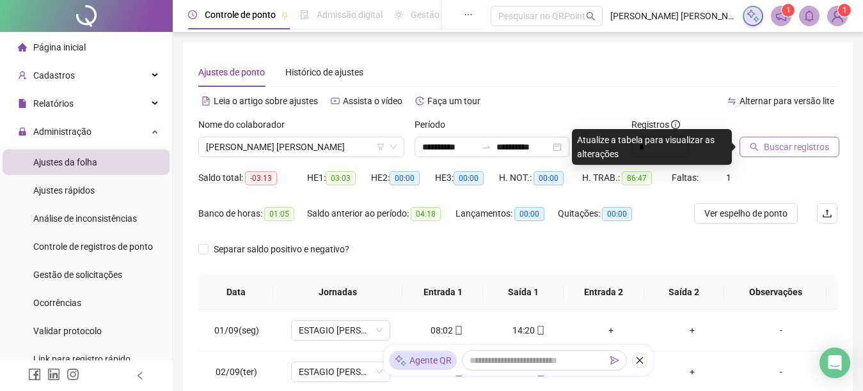
click at [807, 149] on span "Buscar registros" at bounding box center [795, 147] width 65 height 14
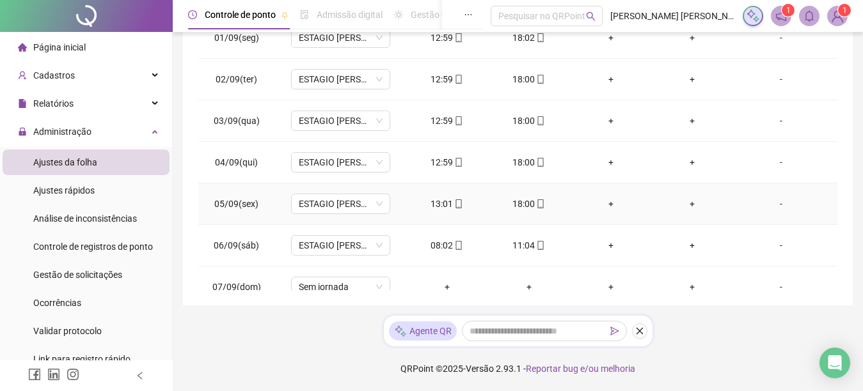
scroll to position [37, 0]
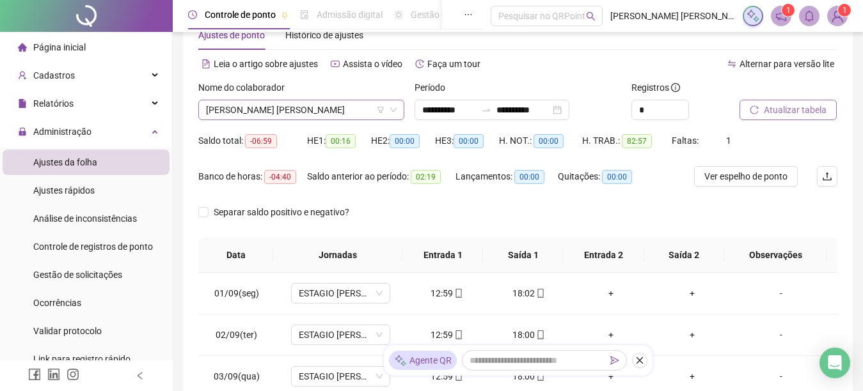
click at [271, 113] on span "ANA GABRIELLE SILVA RAMOS" at bounding box center [301, 109] width 191 height 19
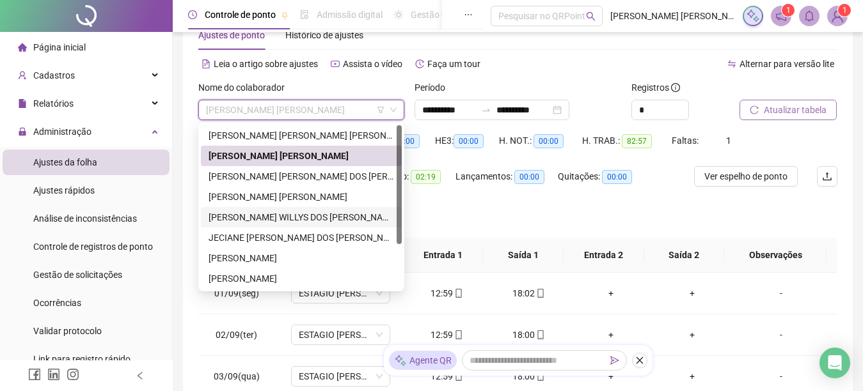
click at [262, 214] on div "ISAAC WILLYS DOS SANTOS GOMES" at bounding box center [300, 217] width 185 height 14
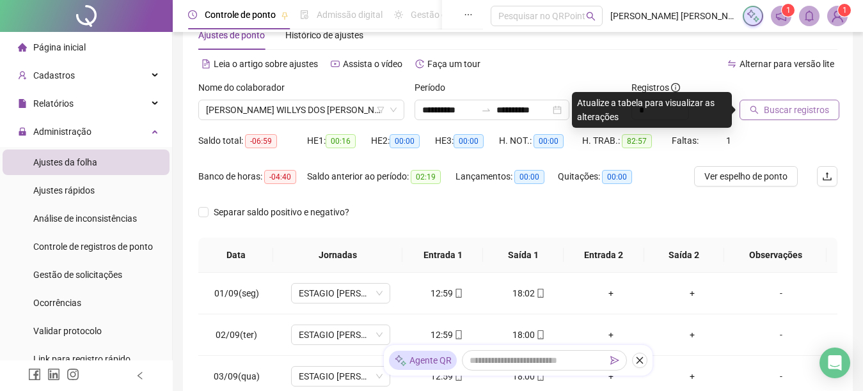
click at [786, 118] on button "Buscar registros" at bounding box center [789, 110] width 100 height 20
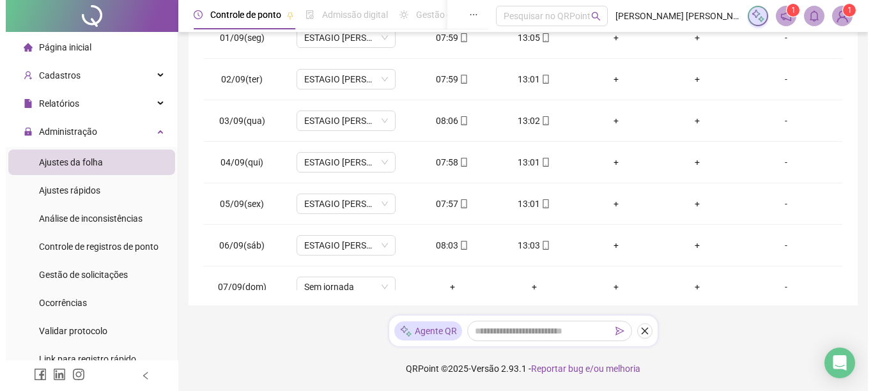
scroll to position [0, 0]
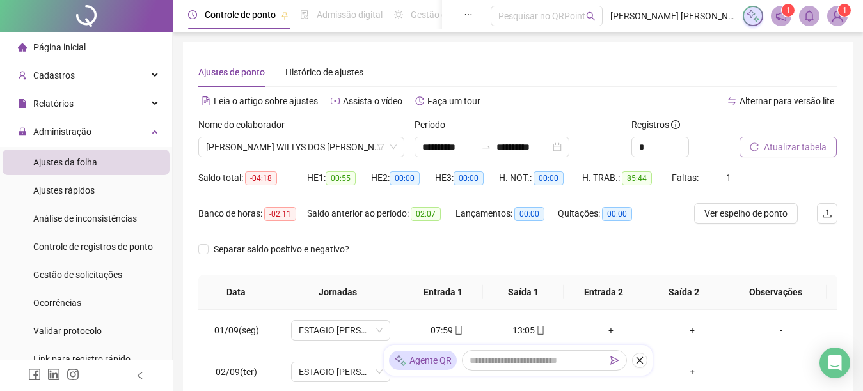
click at [808, 139] on button "Atualizar tabela" at bounding box center [787, 147] width 97 height 20
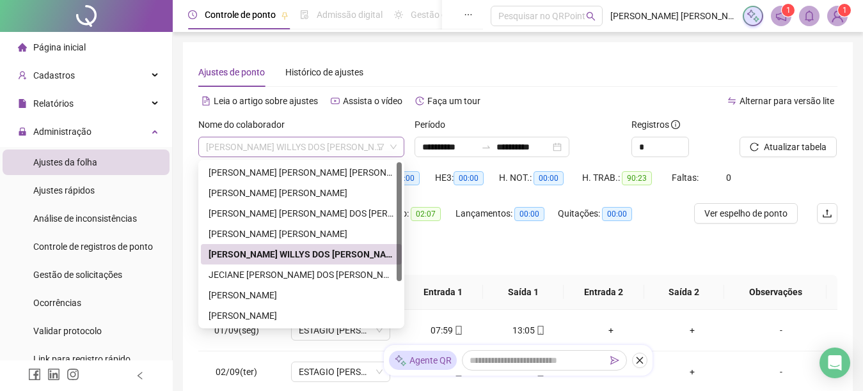
click at [271, 150] on span "ISAAC WILLYS DOS SANTOS GOMES" at bounding box center [301, 146] width 191 height 19
click at [235, 292] on div "JHONATA ANISIO DA SILVA" at bounding box center [300, 295] width 185 height 14
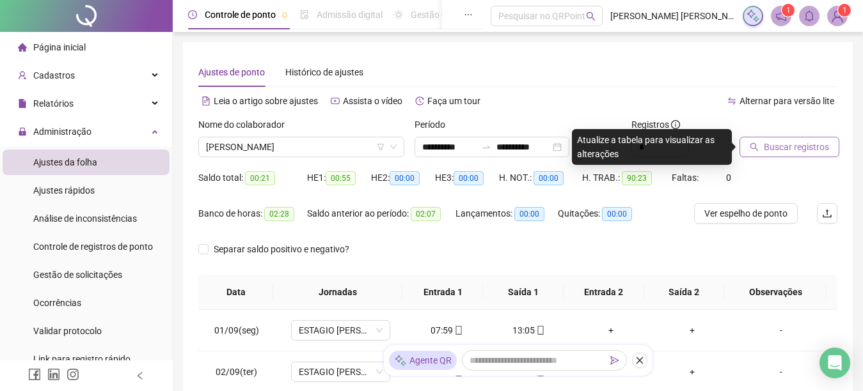
click at [800, 144] on span "Buscar registros" at bounding box center [795, 147] width 65 height 14
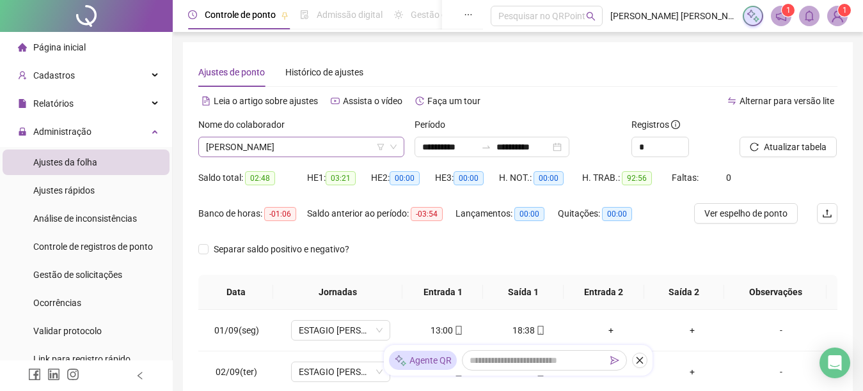
click at [233, 149] on span "JHONATA ANISIO DA SILVA" at bounding box center [301, 146] width 191 height 19
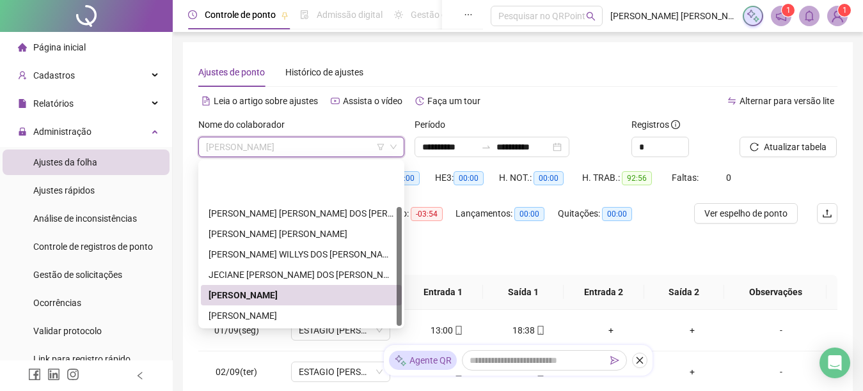
scroll to position [61, 0]
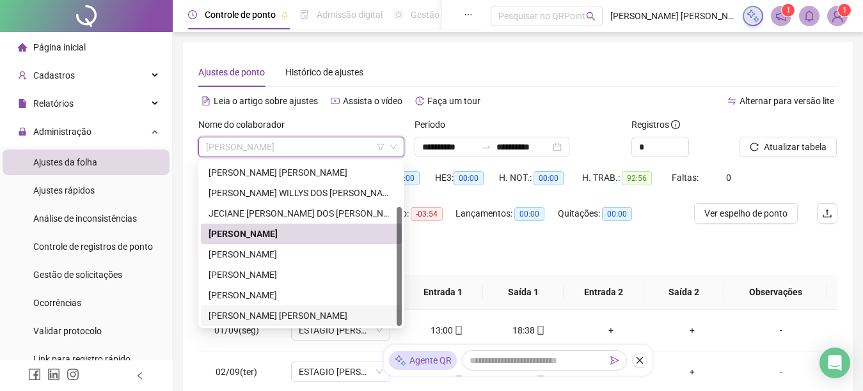
click at [235, 312] on div "SABRINA QUEZIA SILVA SANTOS ALVES ALVES" at bounding box center [300, 316] width 185 height 14
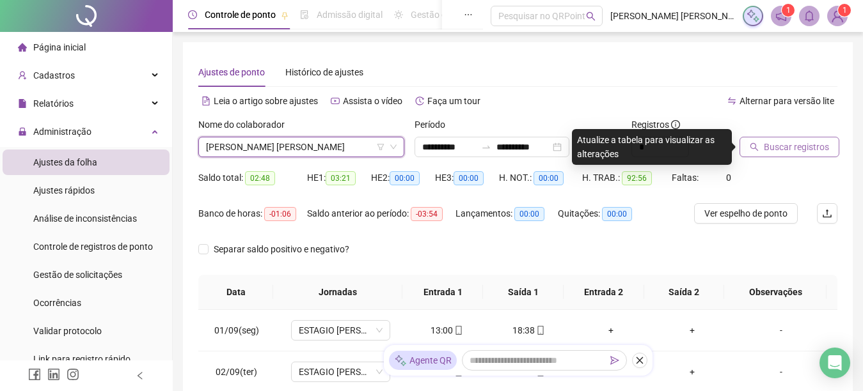
click at [805, 150] on span "Buscar registros" at bounding box center [795, 147] width 65 height 14
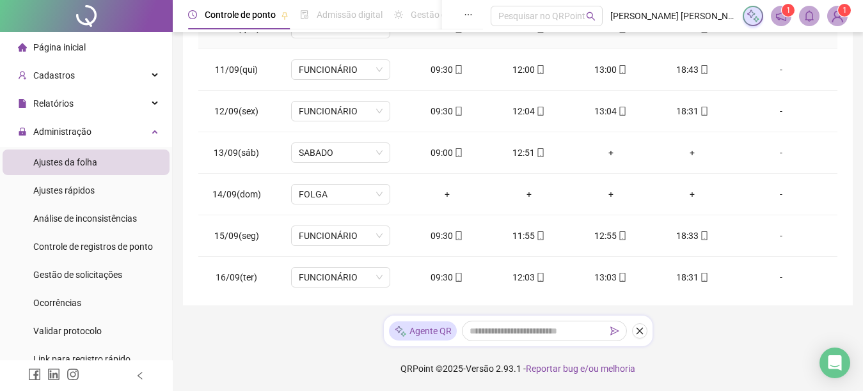
scroll to position [558, 0]
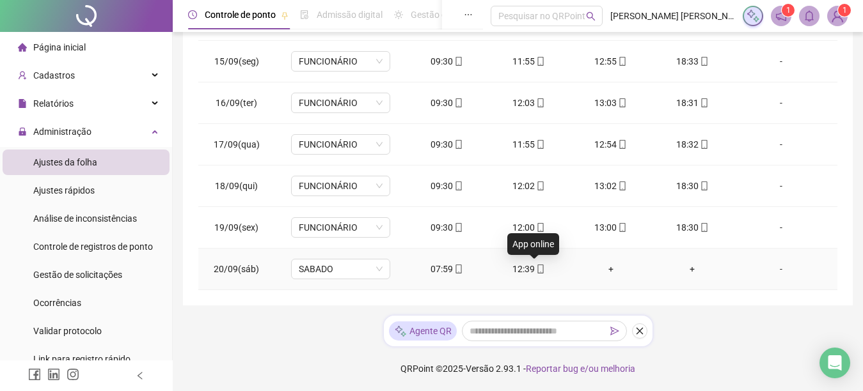
click at [536, 269] on icon "mobile" at bounding box center [540, 269] width 9 height 9
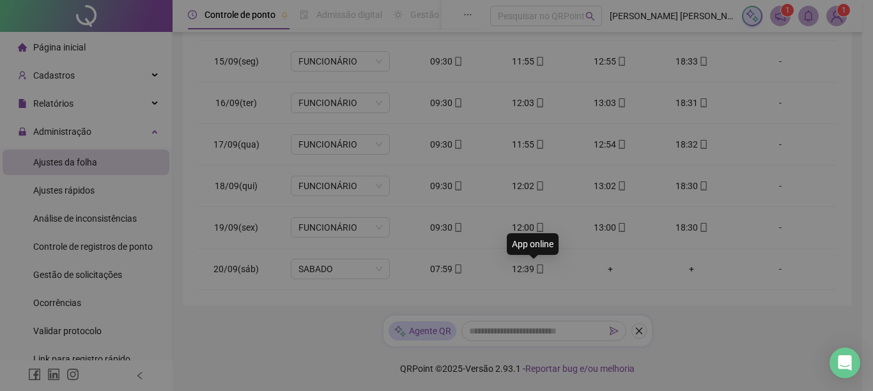
type input "**********"
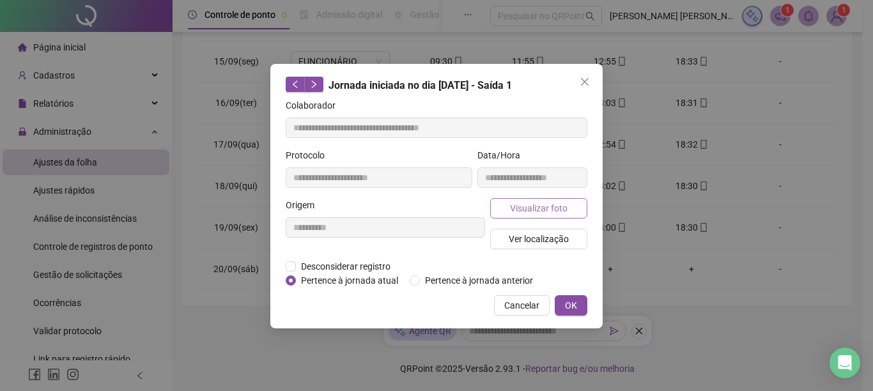
click at [544, 210] on span "Visualizar foto" at bounding box center [539, 208] width 58 height 14
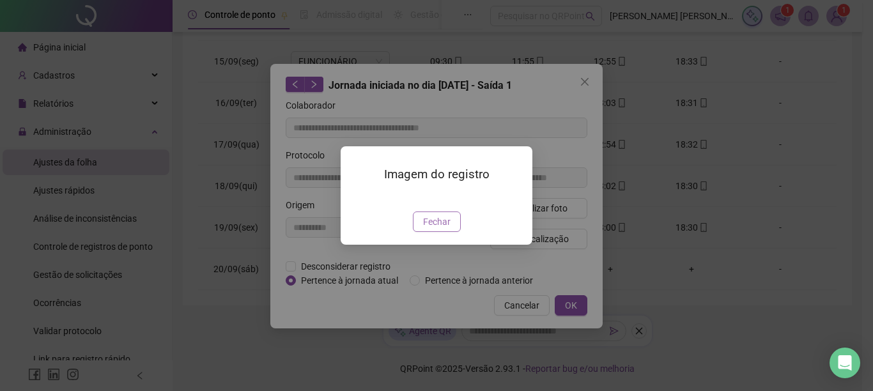
click at [441, 229] on span "Fechar" at bounding box center [436, 222] width 27 height 14
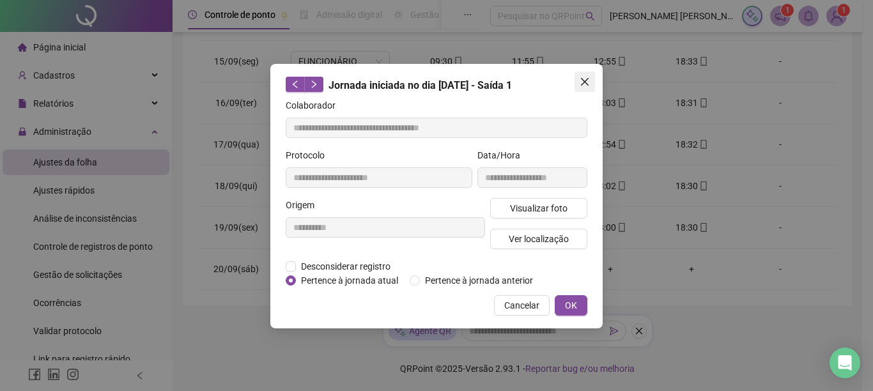
click at [581, 79] on icon "close" at bounding box center [585, 82] width 8 height 8
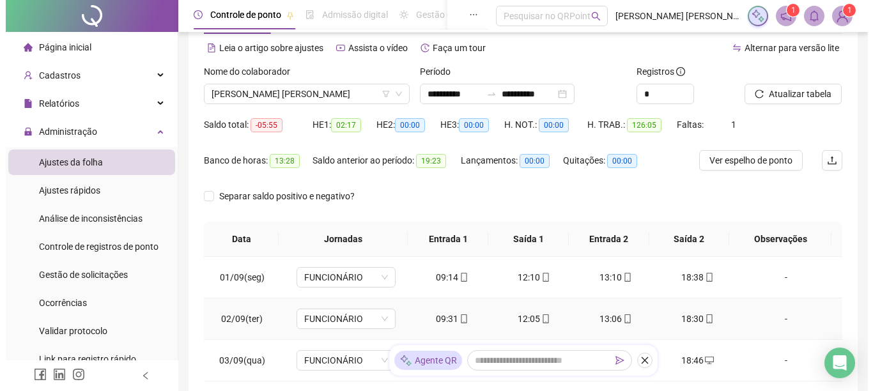
scroll to position [0, 0]
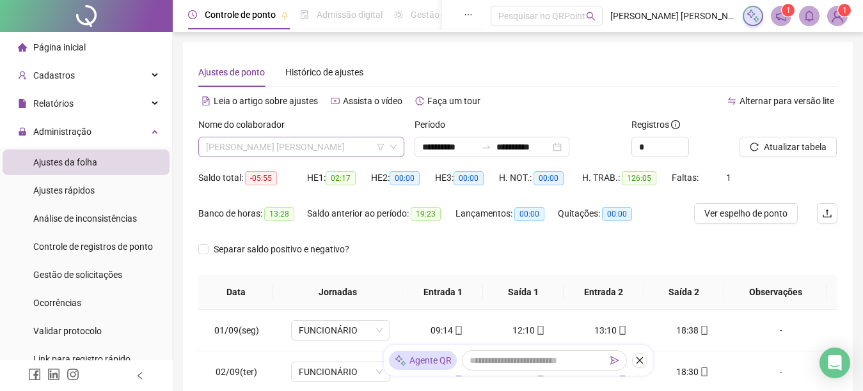
click at [273, 143] on span "SABRINA QUEZIA SILVA SANTOS ALVES ALVES" at bounding box center [301, 146] width 191 height 19
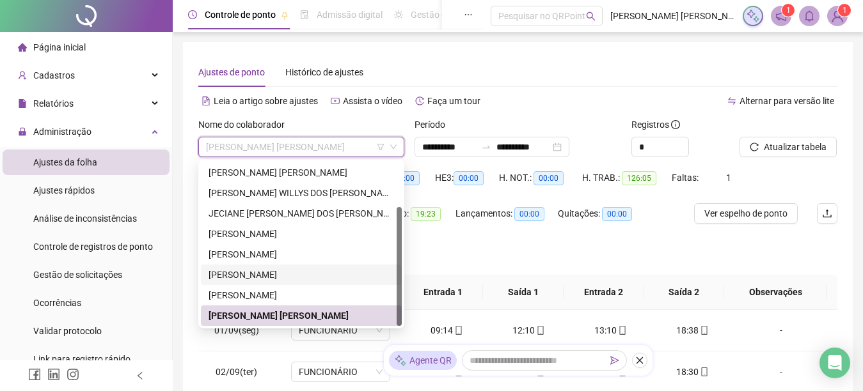
click at [255, 272] on div "LUCINEIA ANDRADE DA SILVA" at bounding box center [300, 275] width 185 height 14
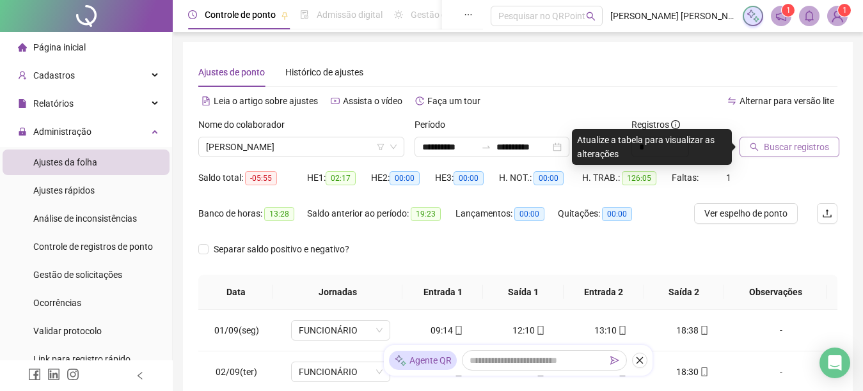
click at [791, 144] on span "Buscar registros" at bounding box center [795, 147] width 65 height 14
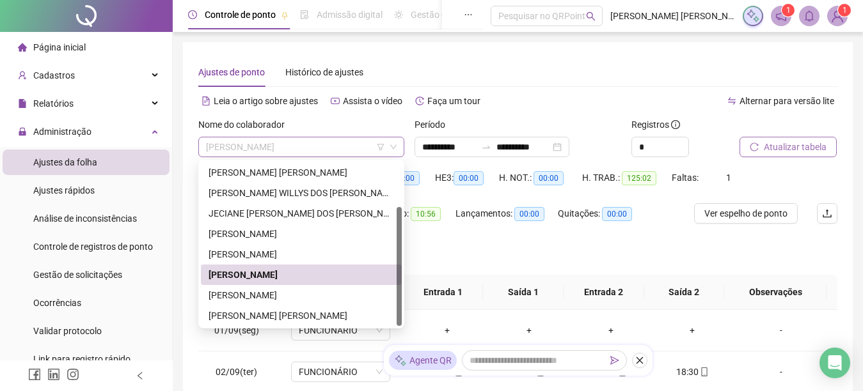
click at [236, 146] on span "LUCINEIA ANDRADE DA SILVA" at bounding box center [301, 146] width 191 height 19
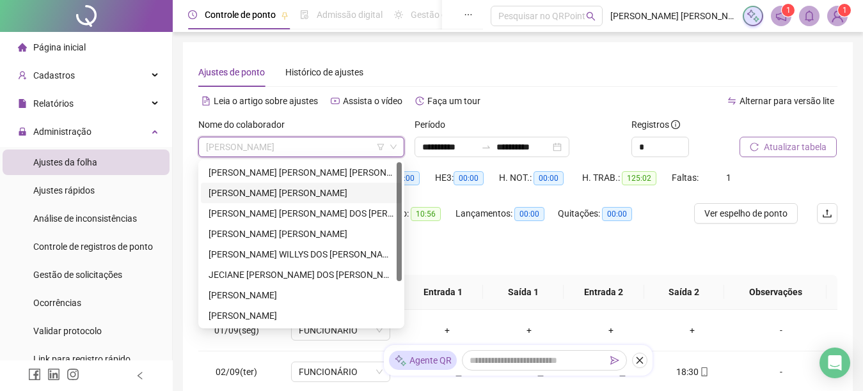
drag, startPoint x: 265, startPoint y: 193, endPoint x: 722, endPoint y: 171, distance: 458.3
click at [265, 193] on div "ANA GABRIELLE SILVA RAMOS" at bounding box center [300, 193] width 185 height 14
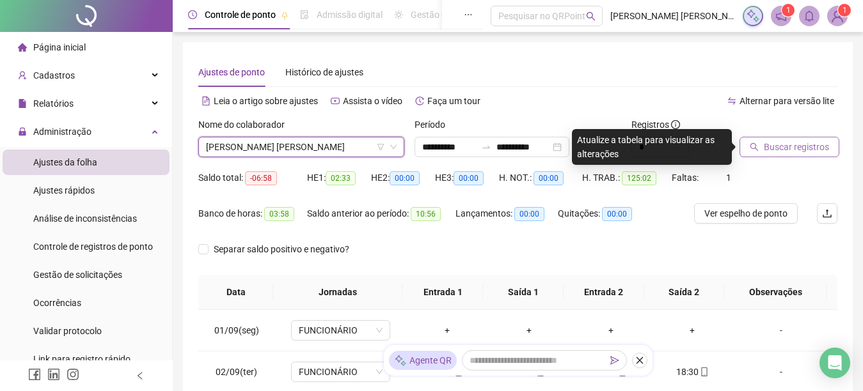
click at [769, 144] on span "Buscar registros" at bounding box center [795, 147] width 65 height 14
